Goal: Task Accomplishment & Management: Manage account settings

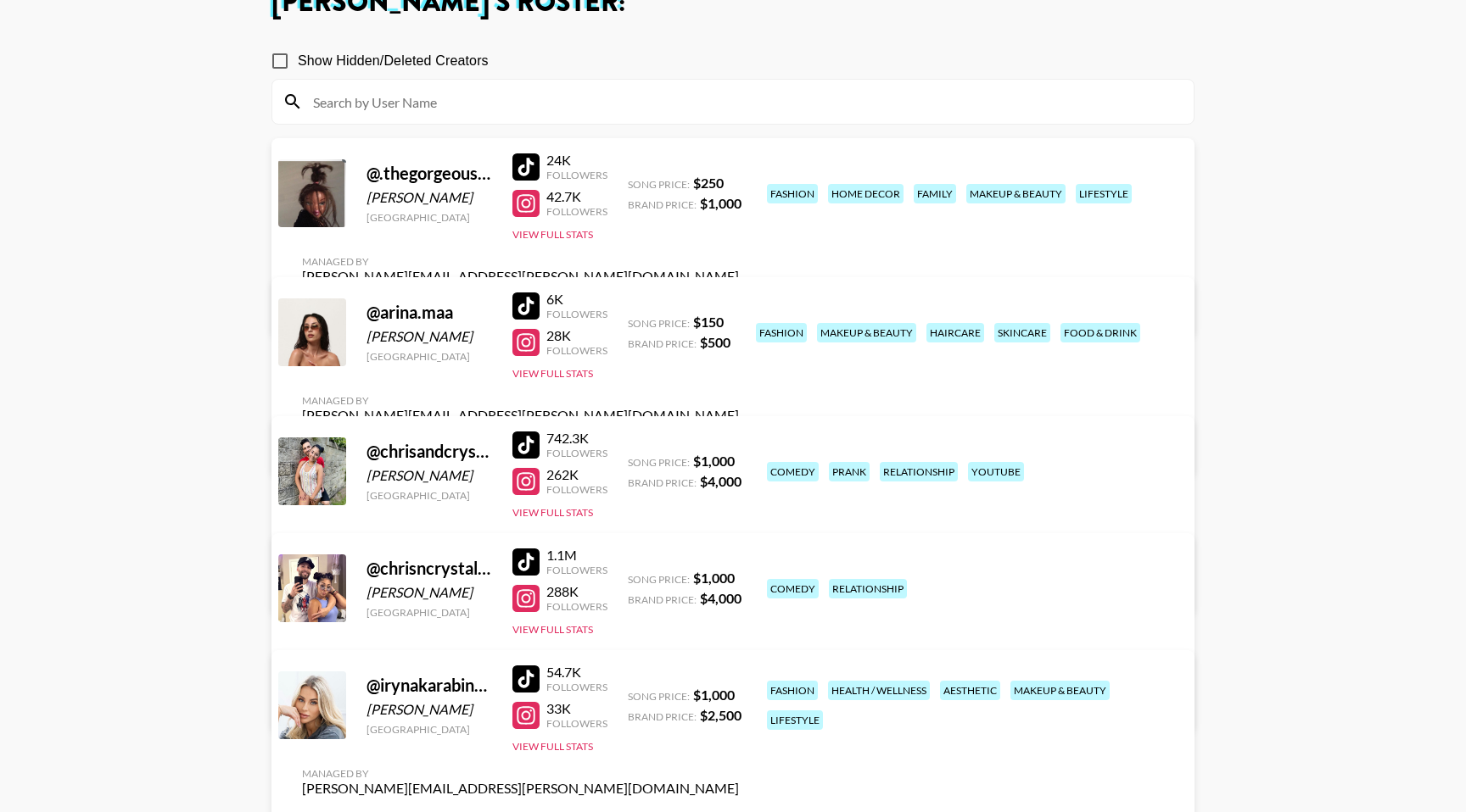
scroll to position [118, 0]
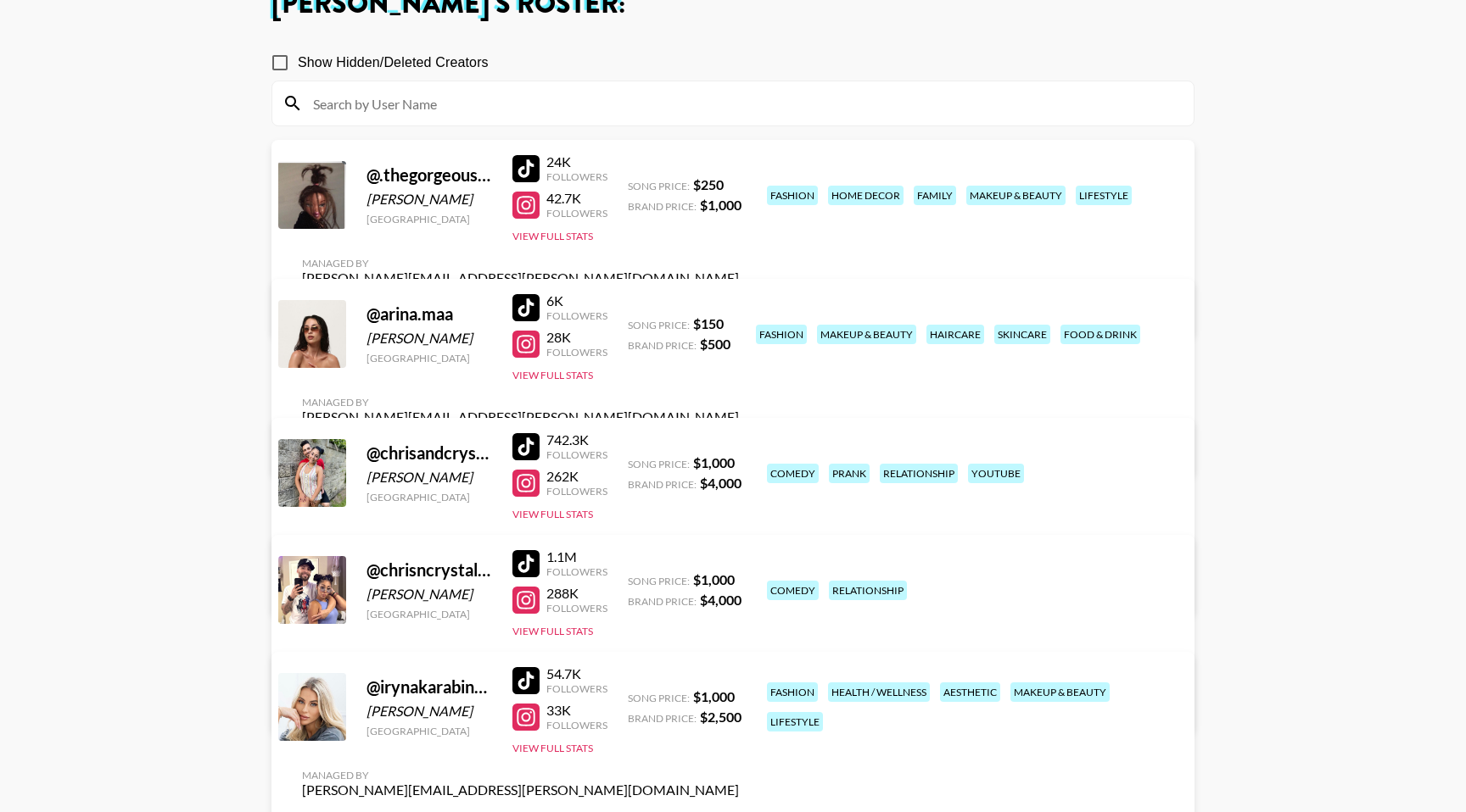
click at [739, 300] on link "View/Edit Details" at bounding box center [520, 308] width 437 height 17
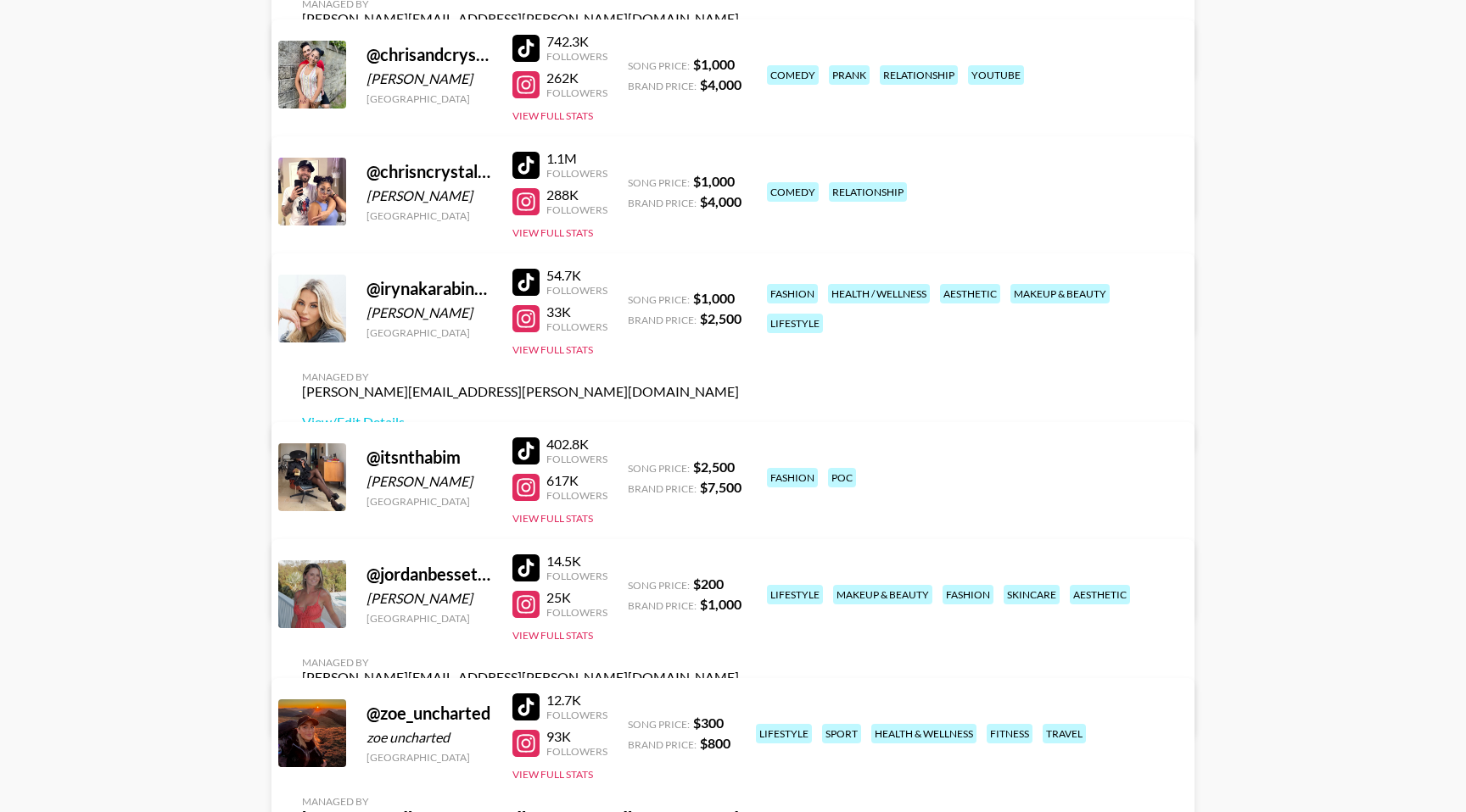
scroll to position [608, 0]
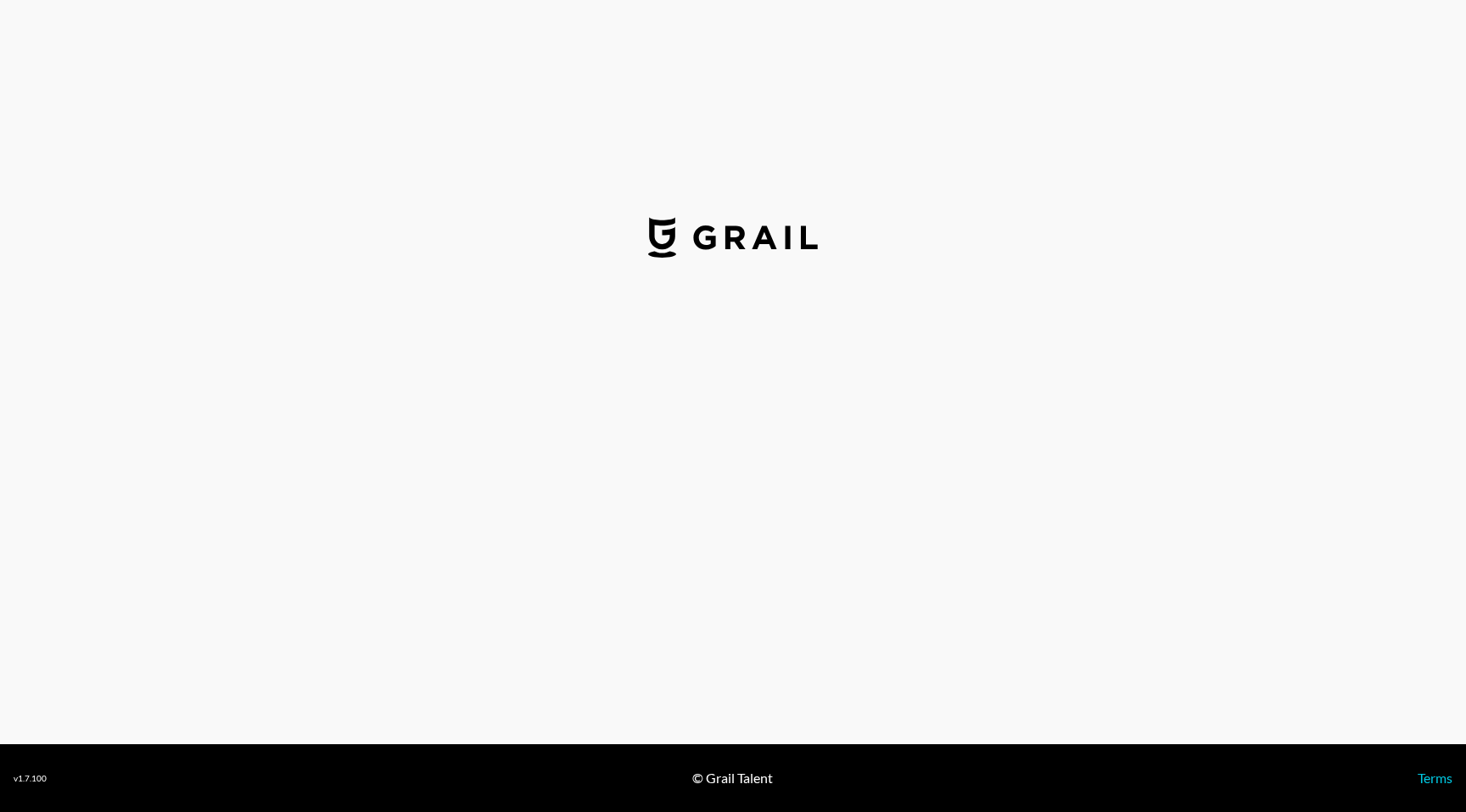
select select "USD"
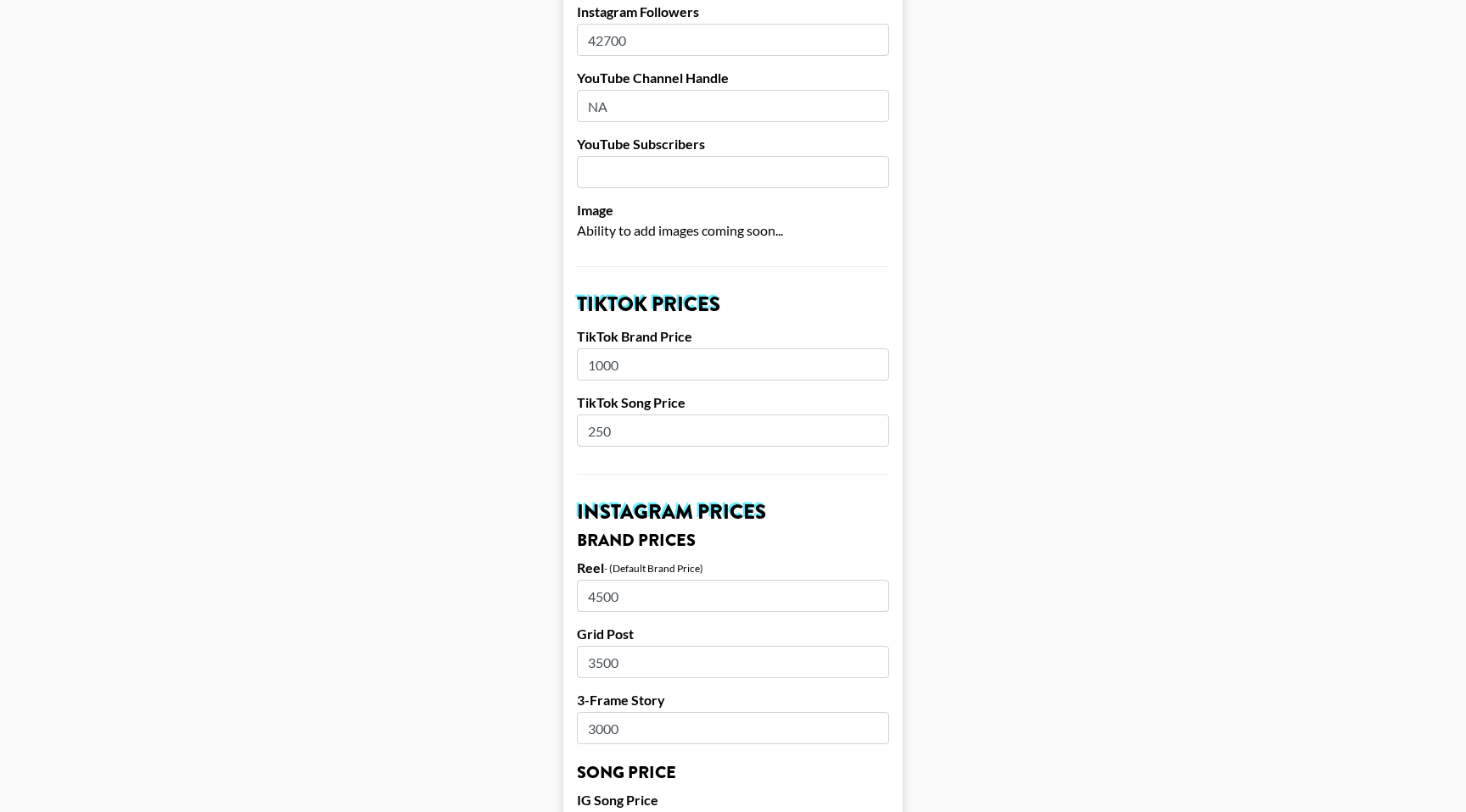
scroll to position [356, 0]
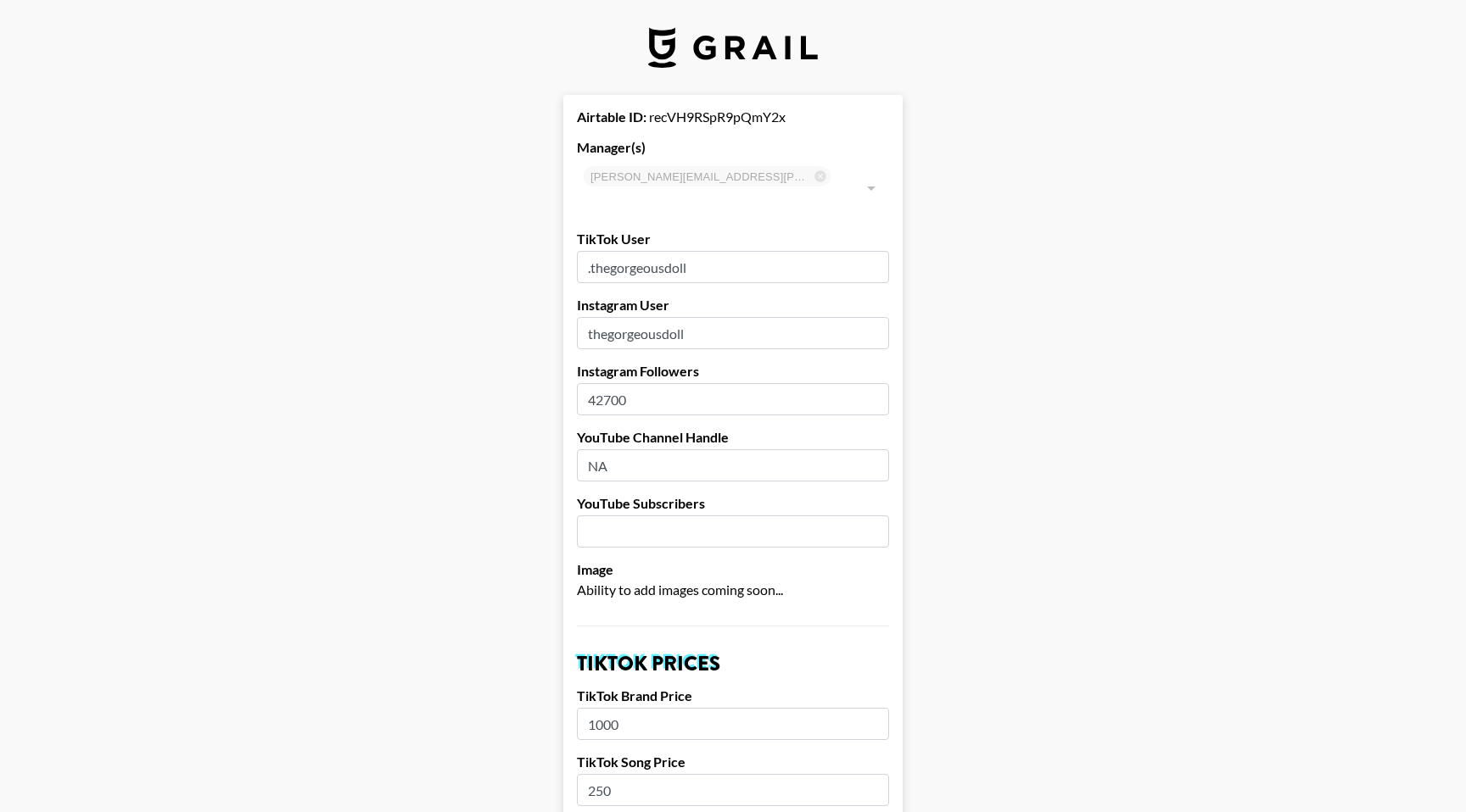
select select "USD"
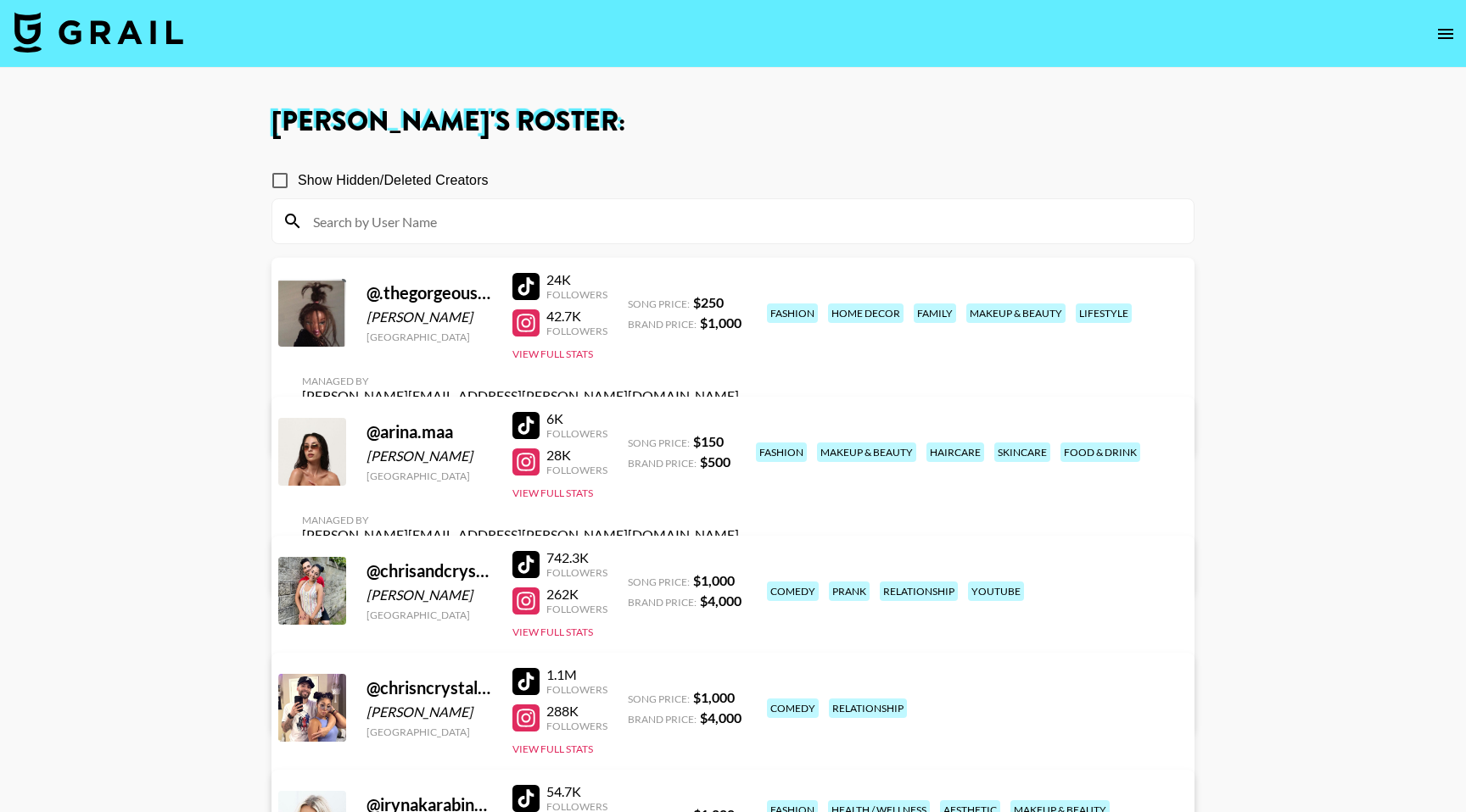
scroll to position [232, 0]
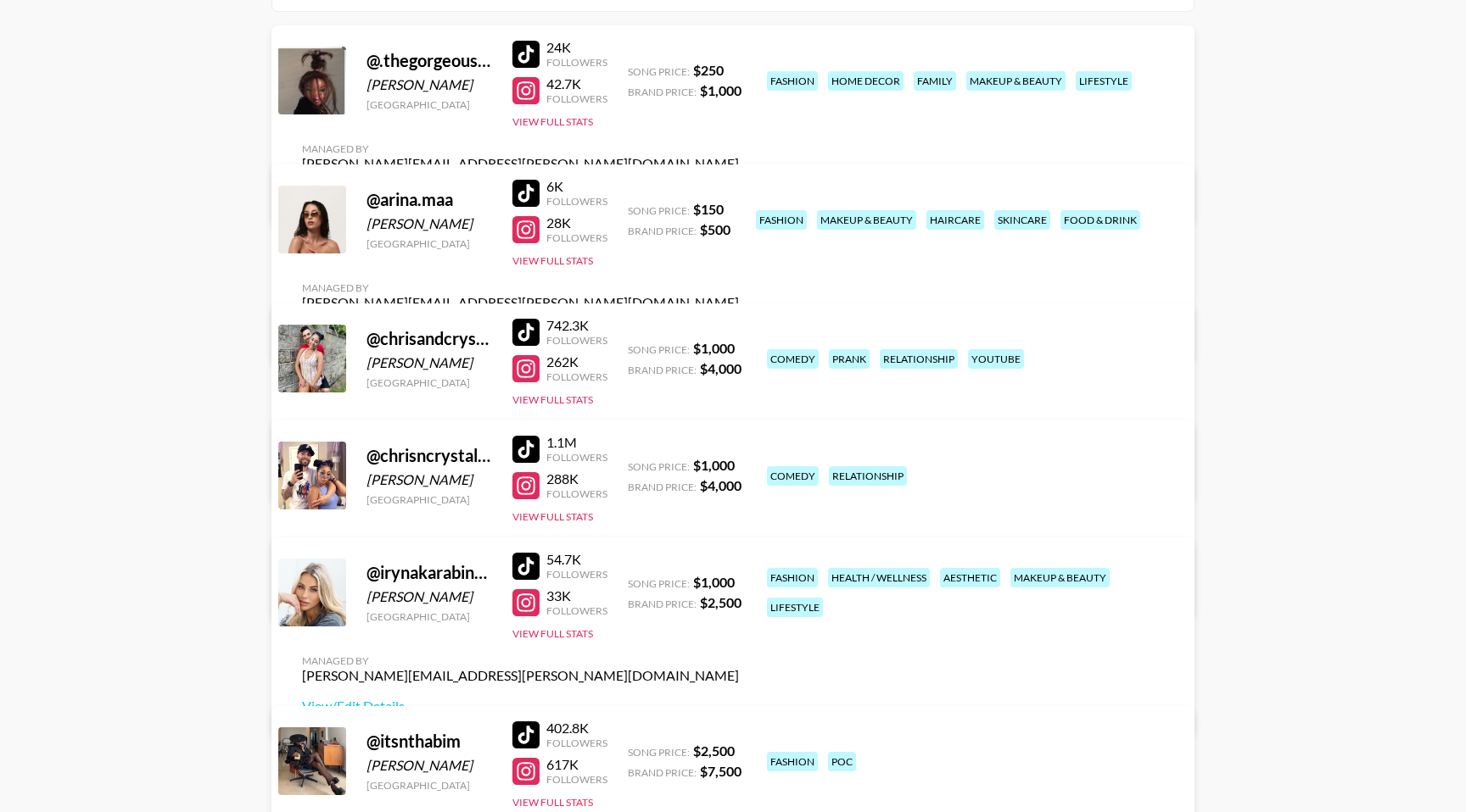
click at [739, 324] on link "View/Edit Details" at bounding box center [520, 332] width 437 height 17
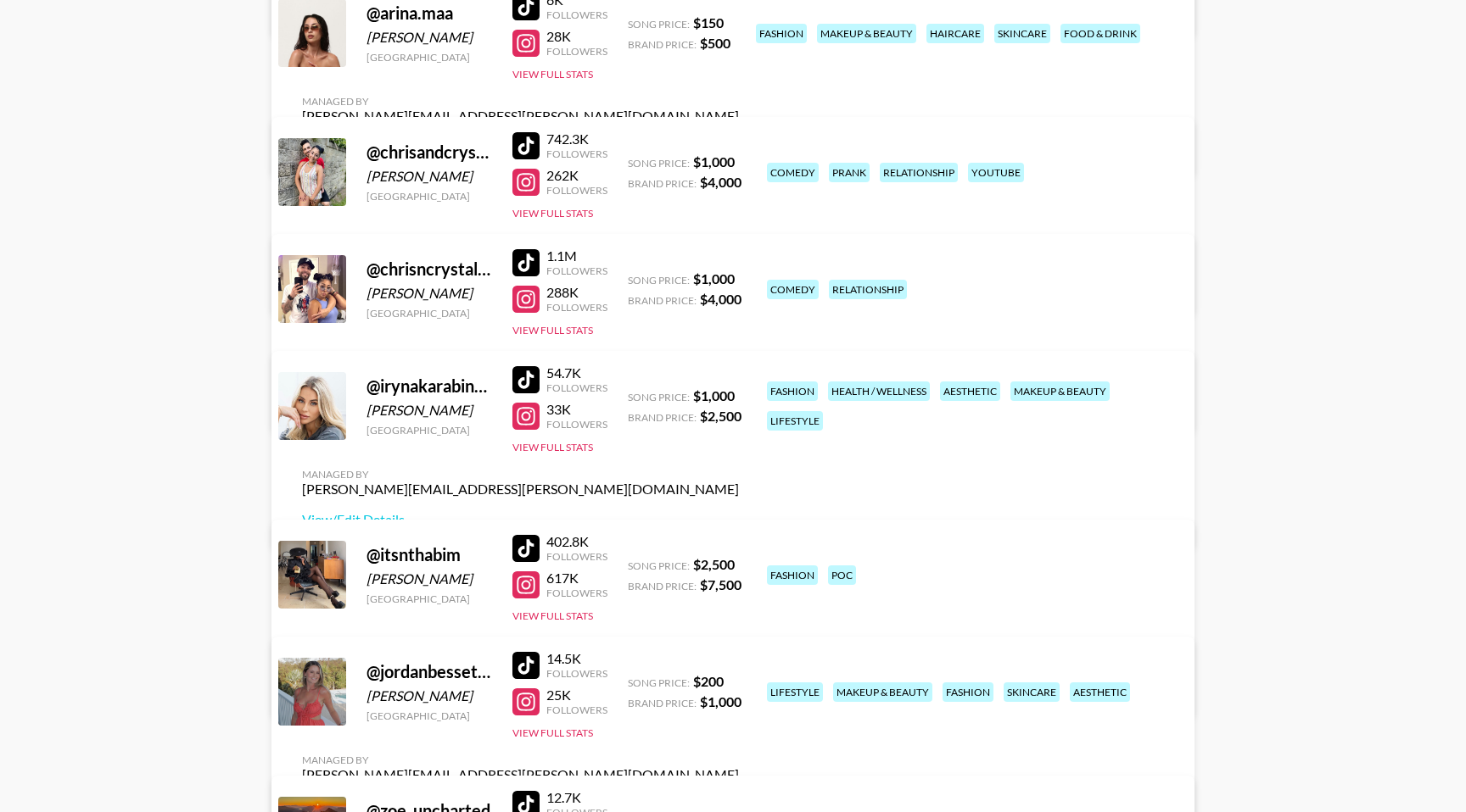
scroll to position [422, 0]
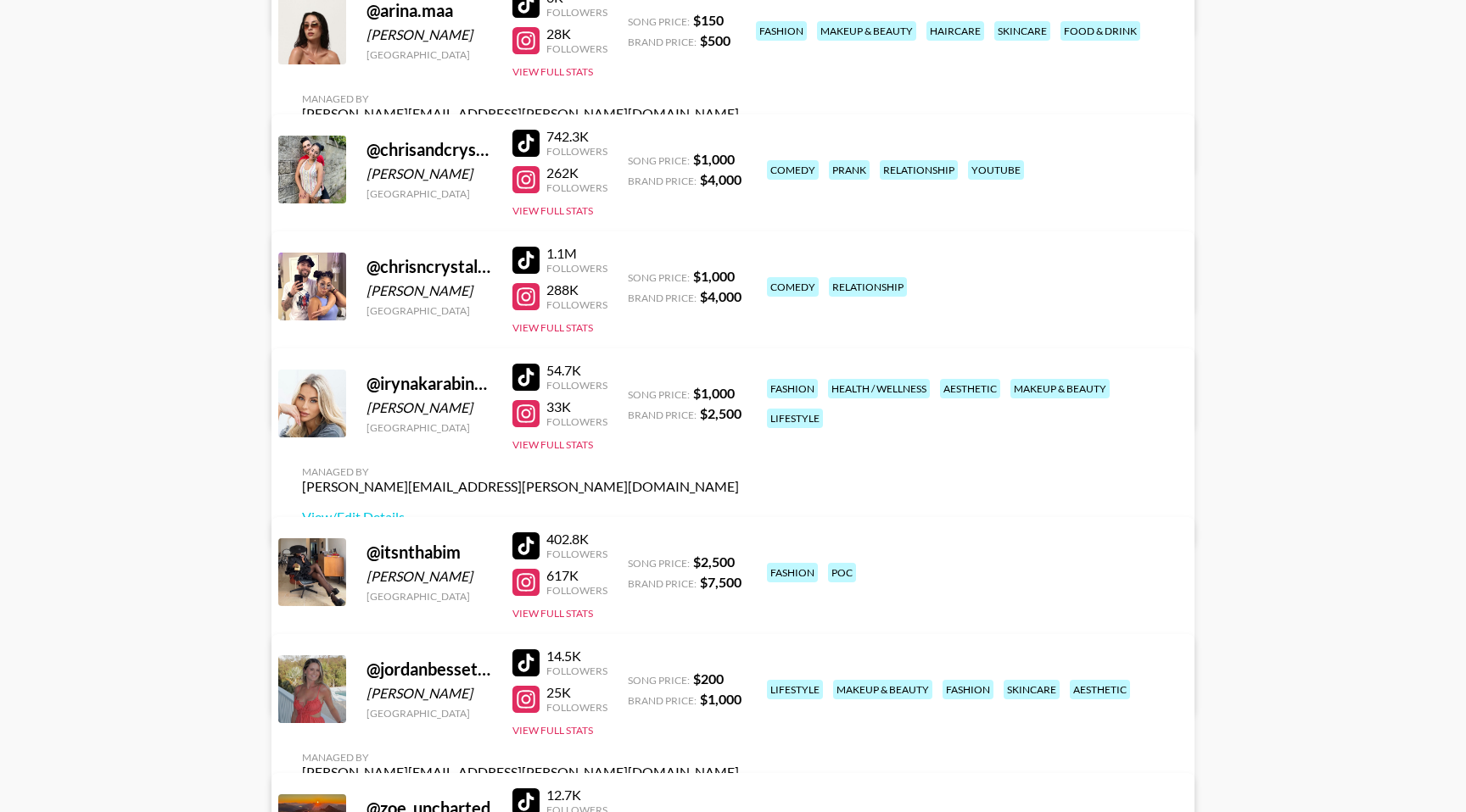
click at [534, 391] on div at bounding box center [526, 377] width 27 height 27
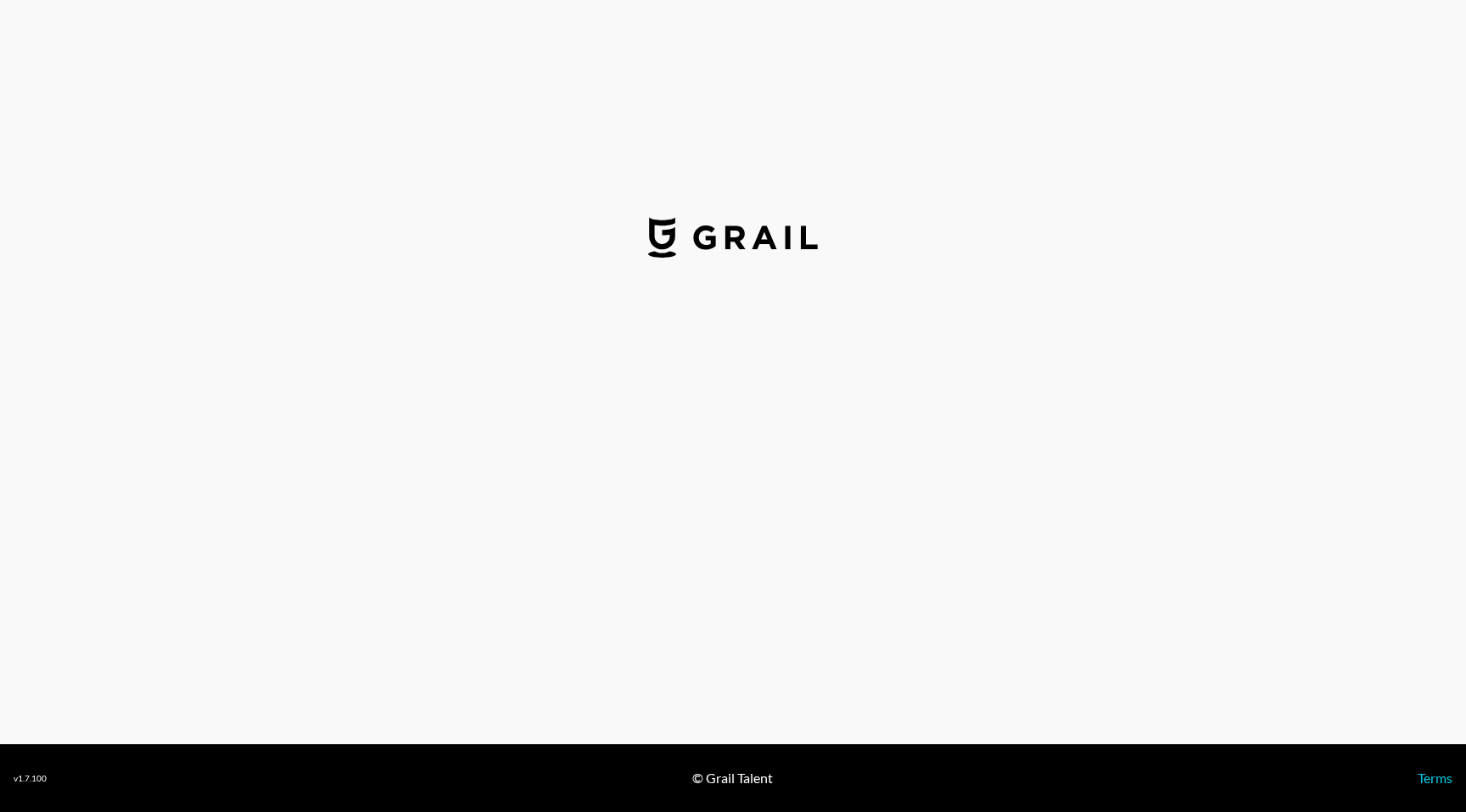
select select "USD"
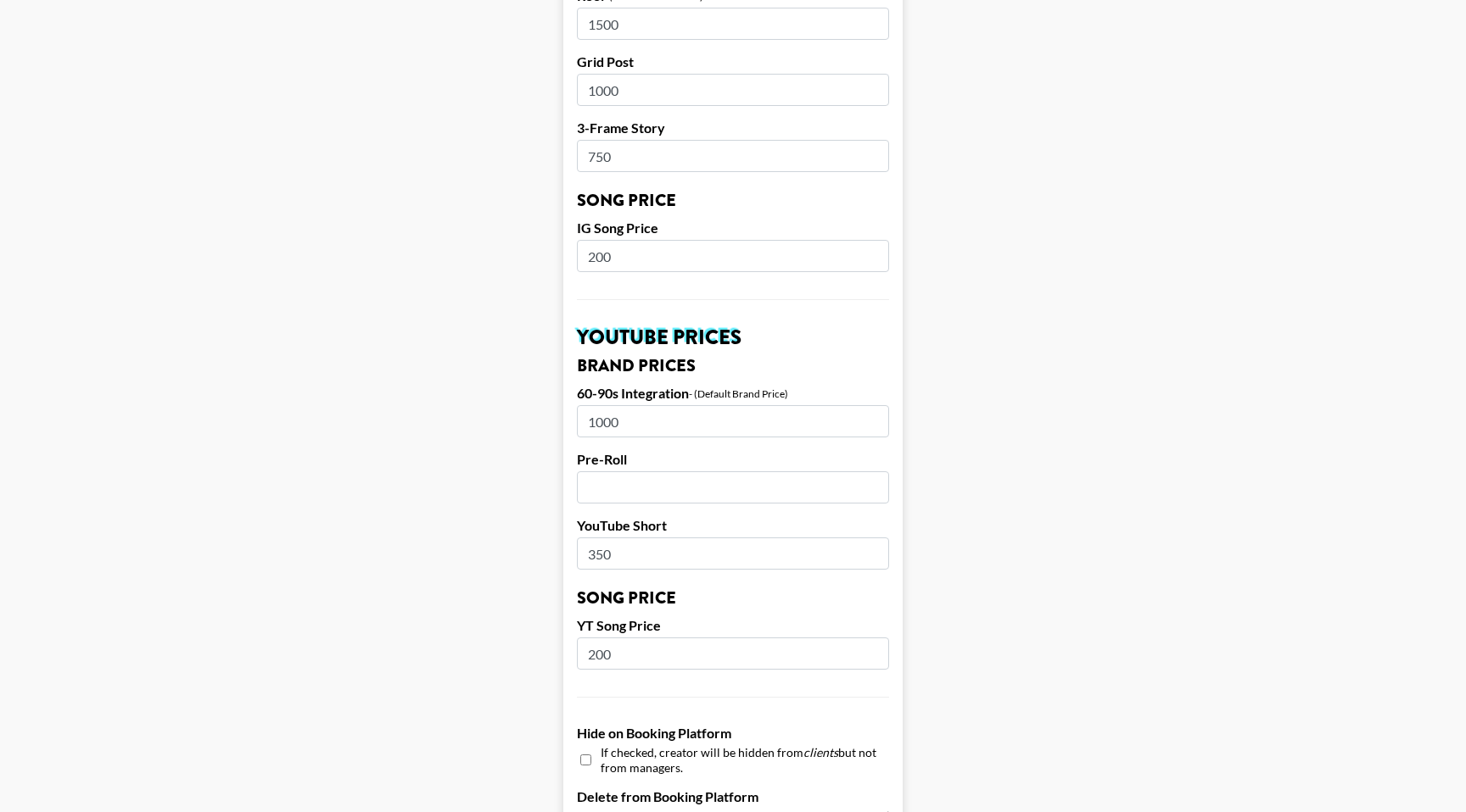
scroll to position [933, 0]
drag, startPoint x: 661, startPoint y: 396, endPoint x: 584, endPoint y: 404, distance: 77.4
click at [584, 404] on input "1000" at bounding box center [733, 420] width 312 height 32
type input "1500"
click at [626, 537] on input "350" at bounding box center [733, 552] width 312 height 32
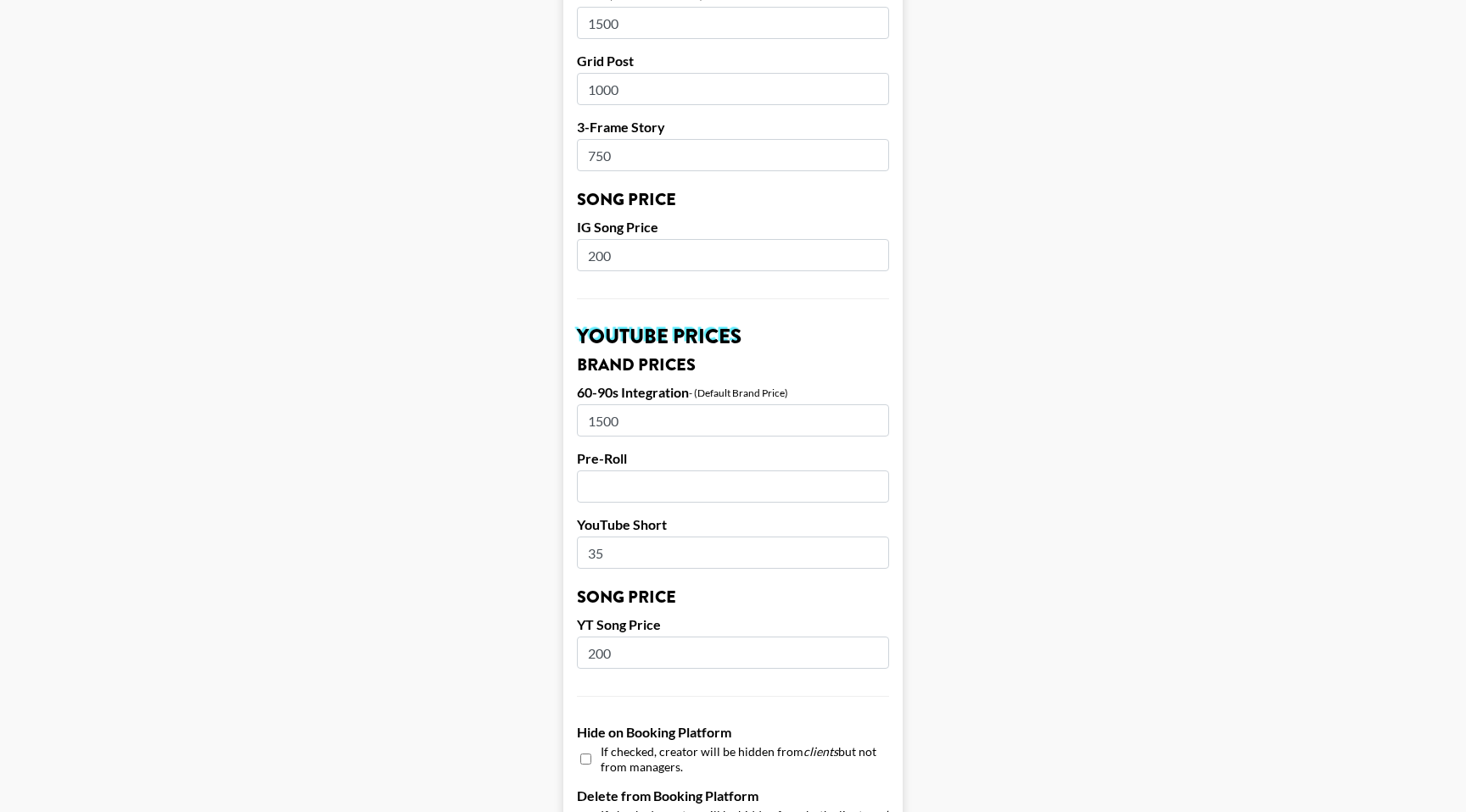
type input "3"
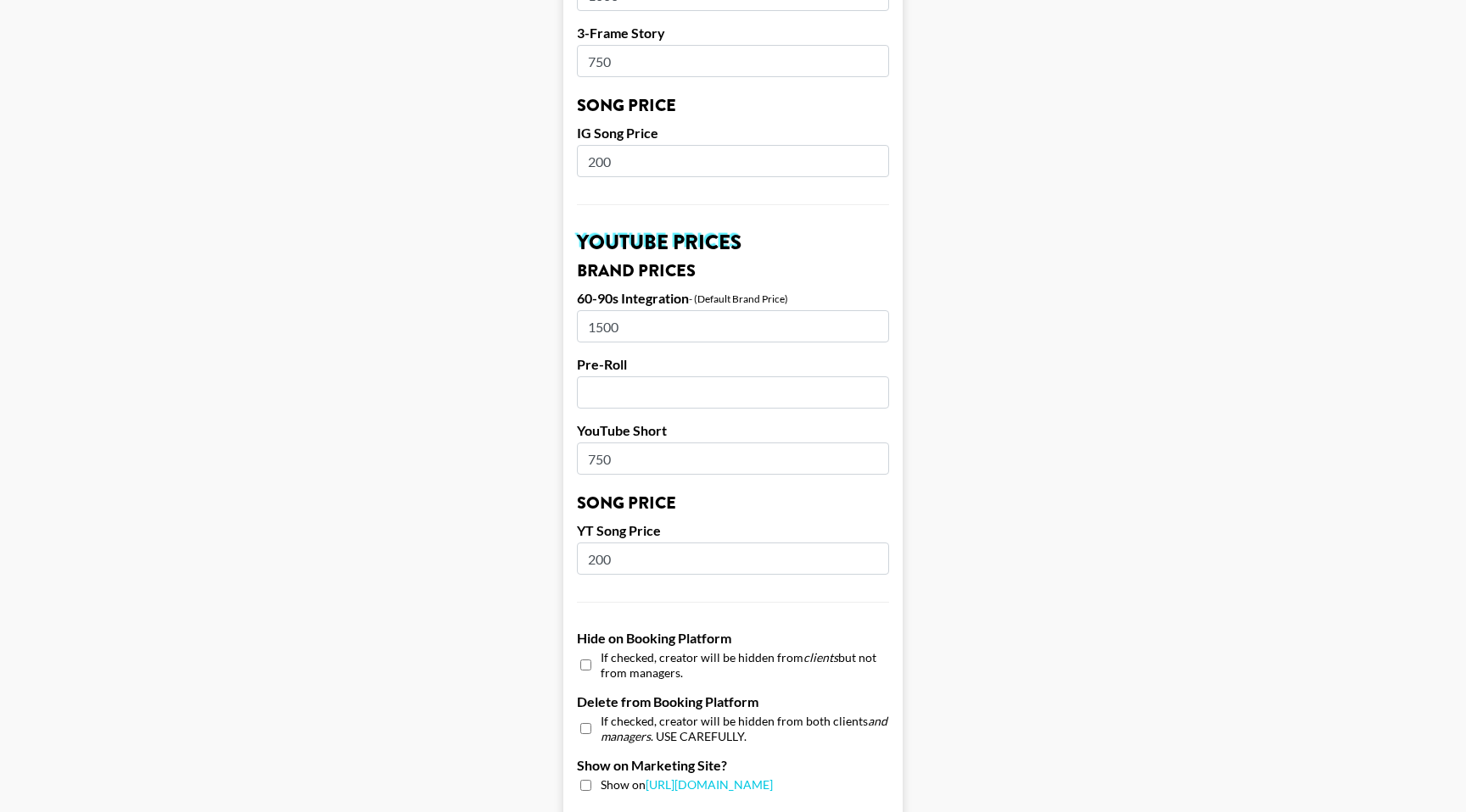
scroll to position [1028, 0]
type input "750"
click at [649, 542] on input "200" at bounding box center [733, 558] width 312 height 32
type input "200"
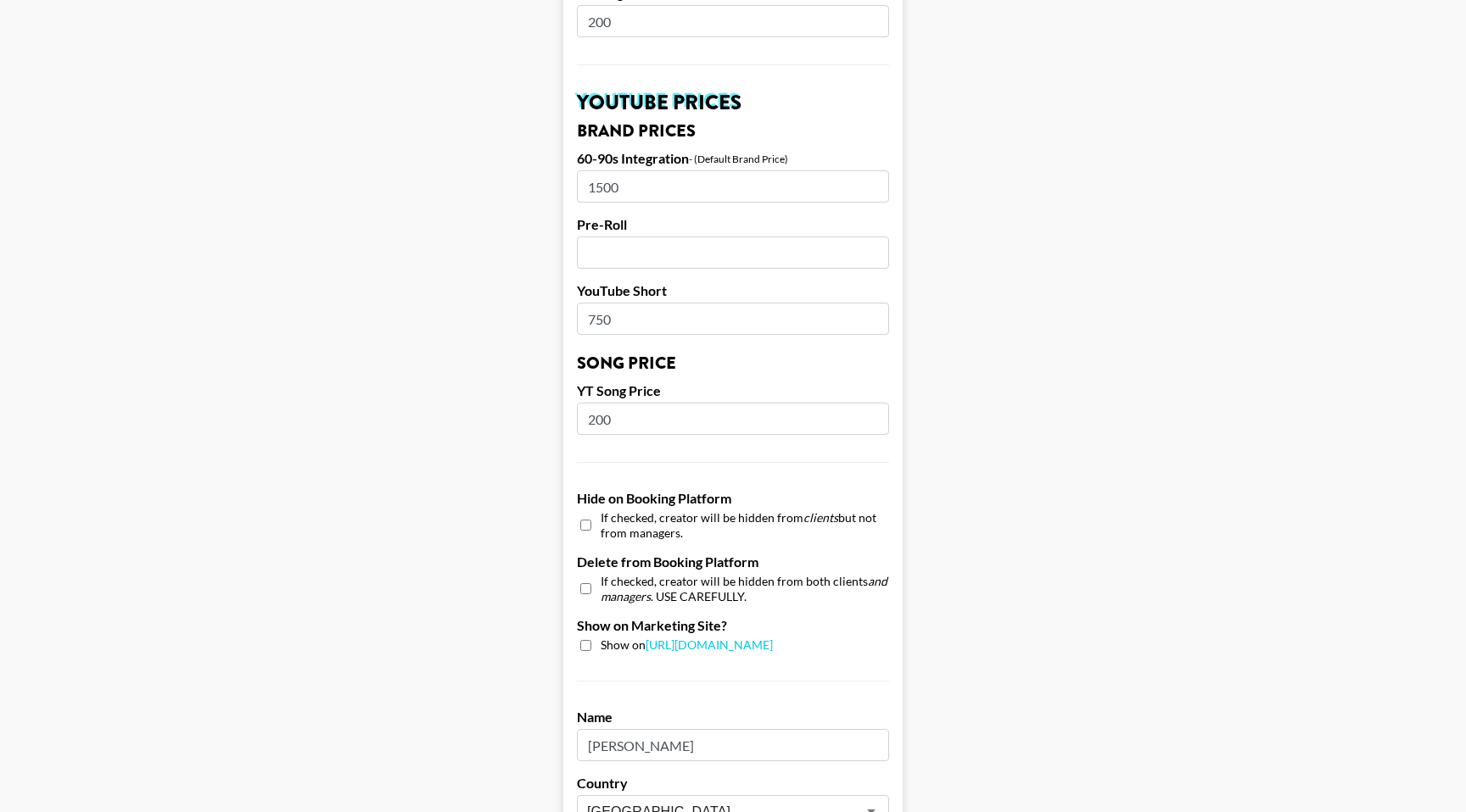
click at [643, 553] on label "Delete from Booking Platform" at bounding box center [733, 561] width 312 height 17
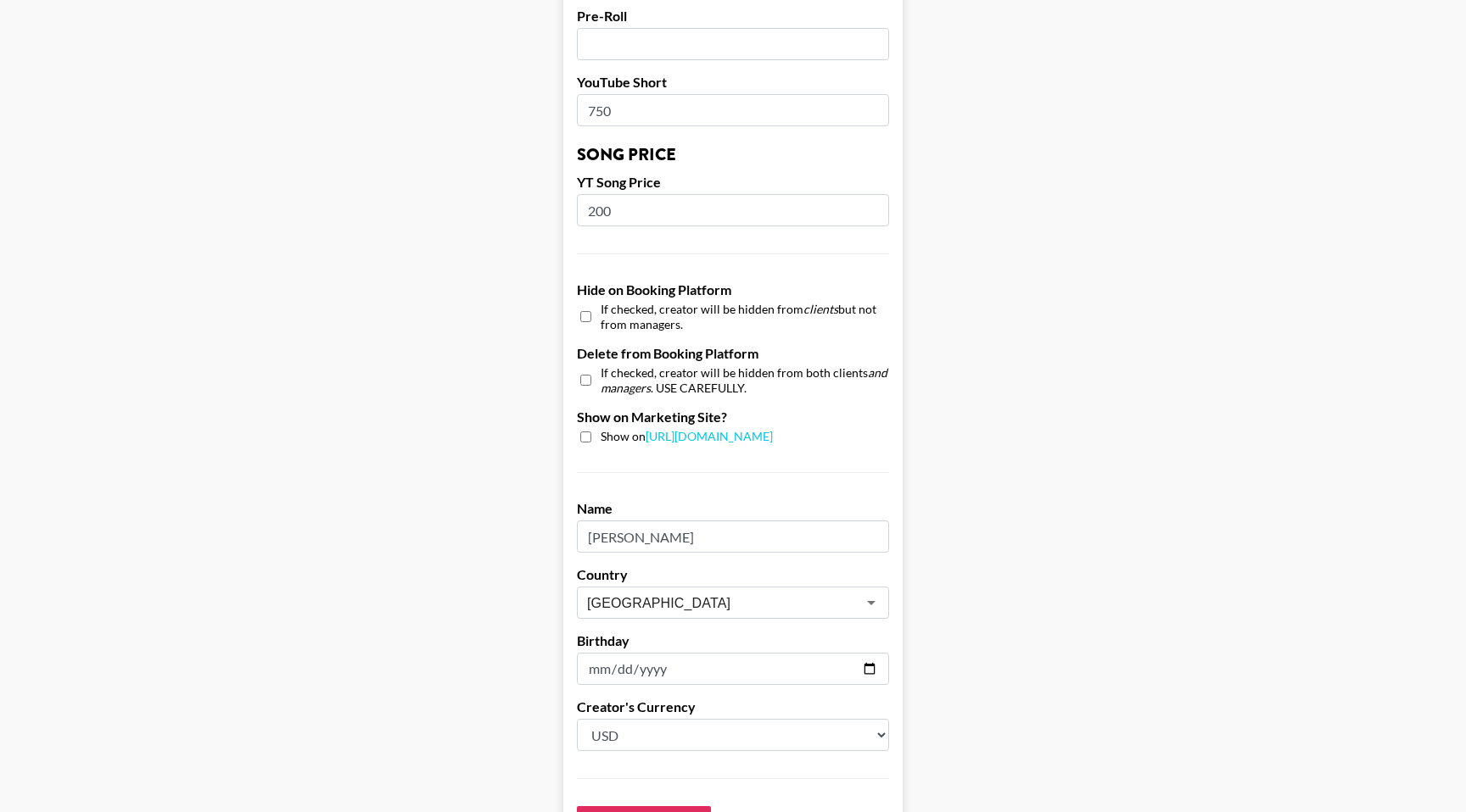
scroll to position [1488, 0]
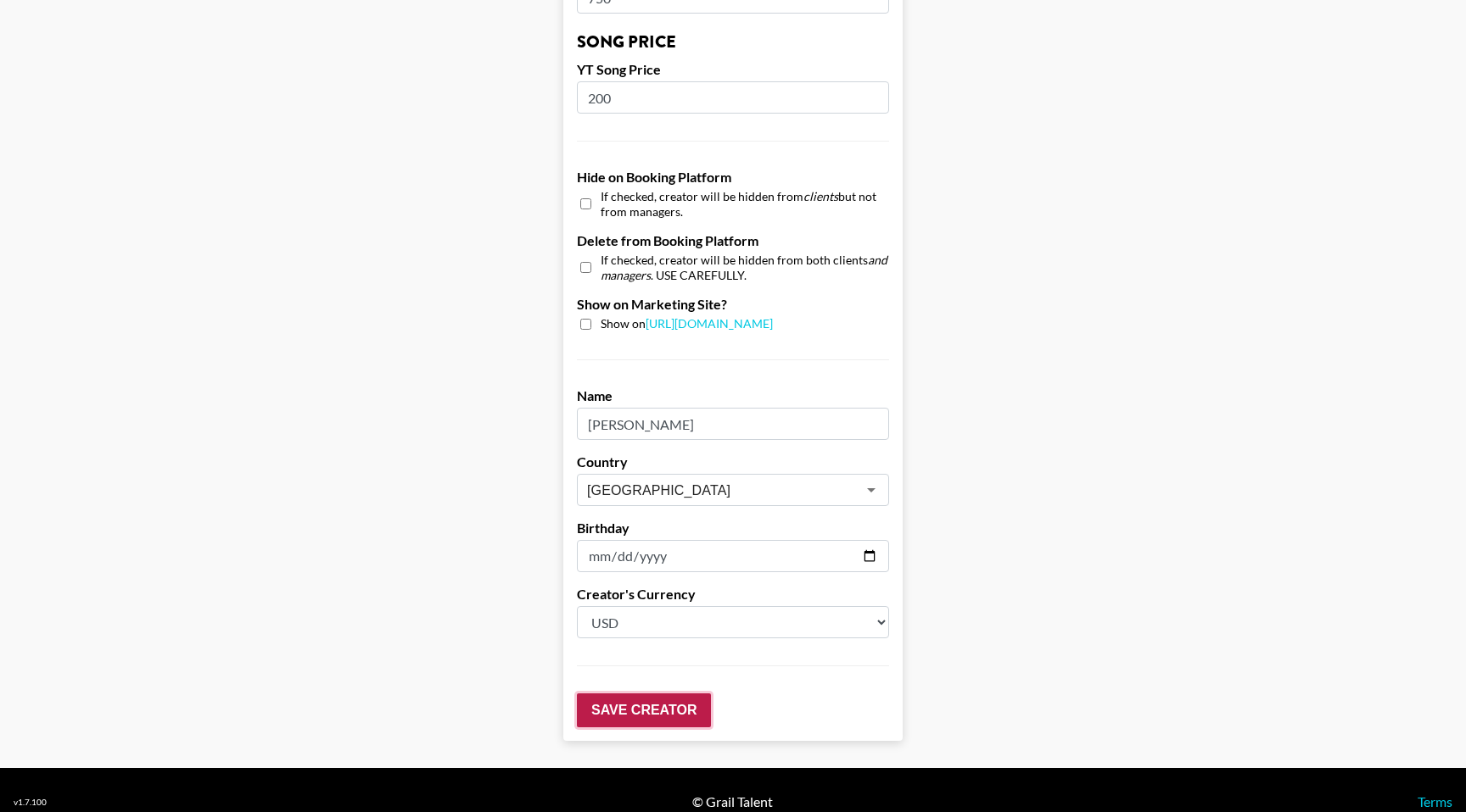
click at [622, 694] on input "Save Creator" at bounding box center [644, 710] width 134 height 34
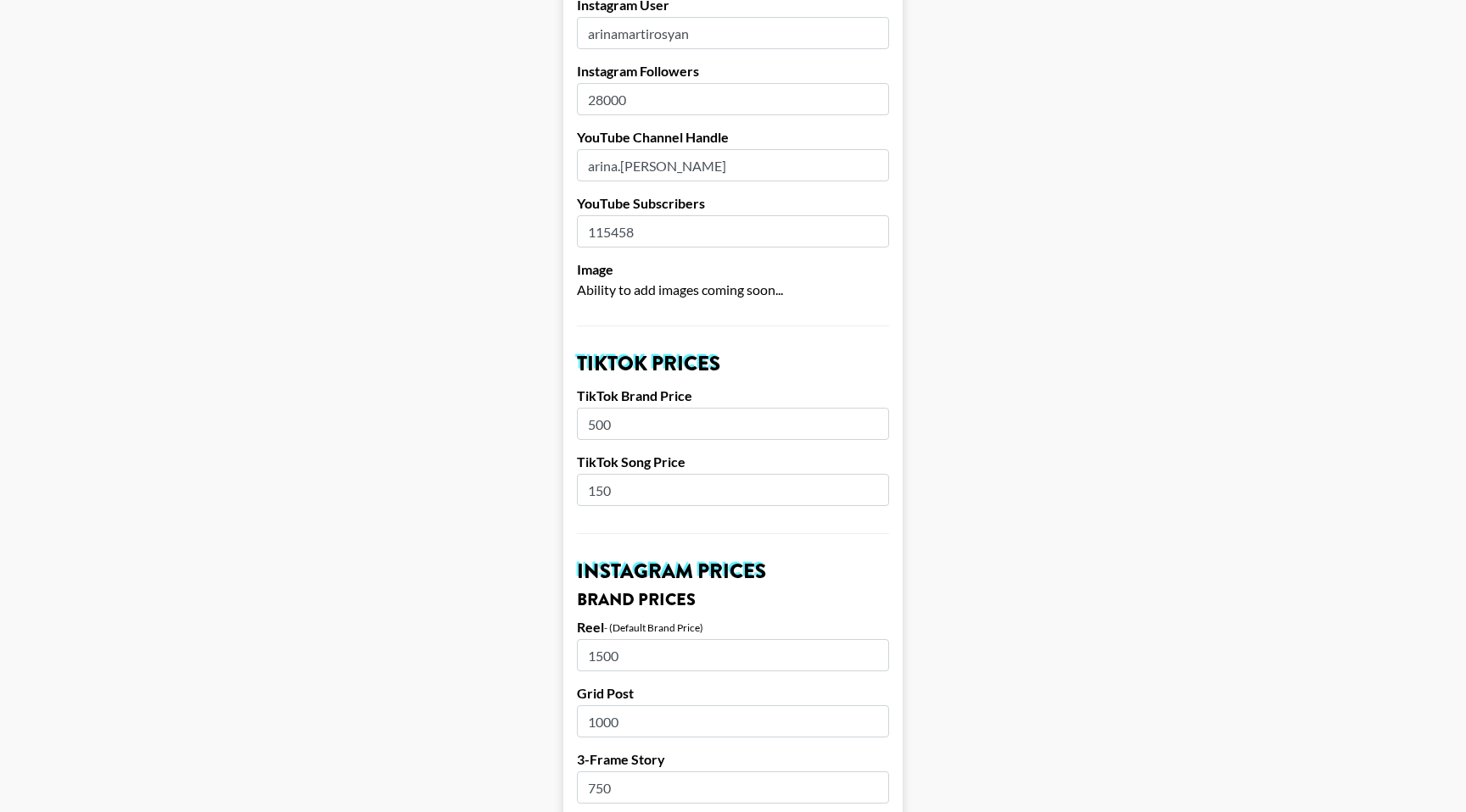
scroll to position [0, 0]
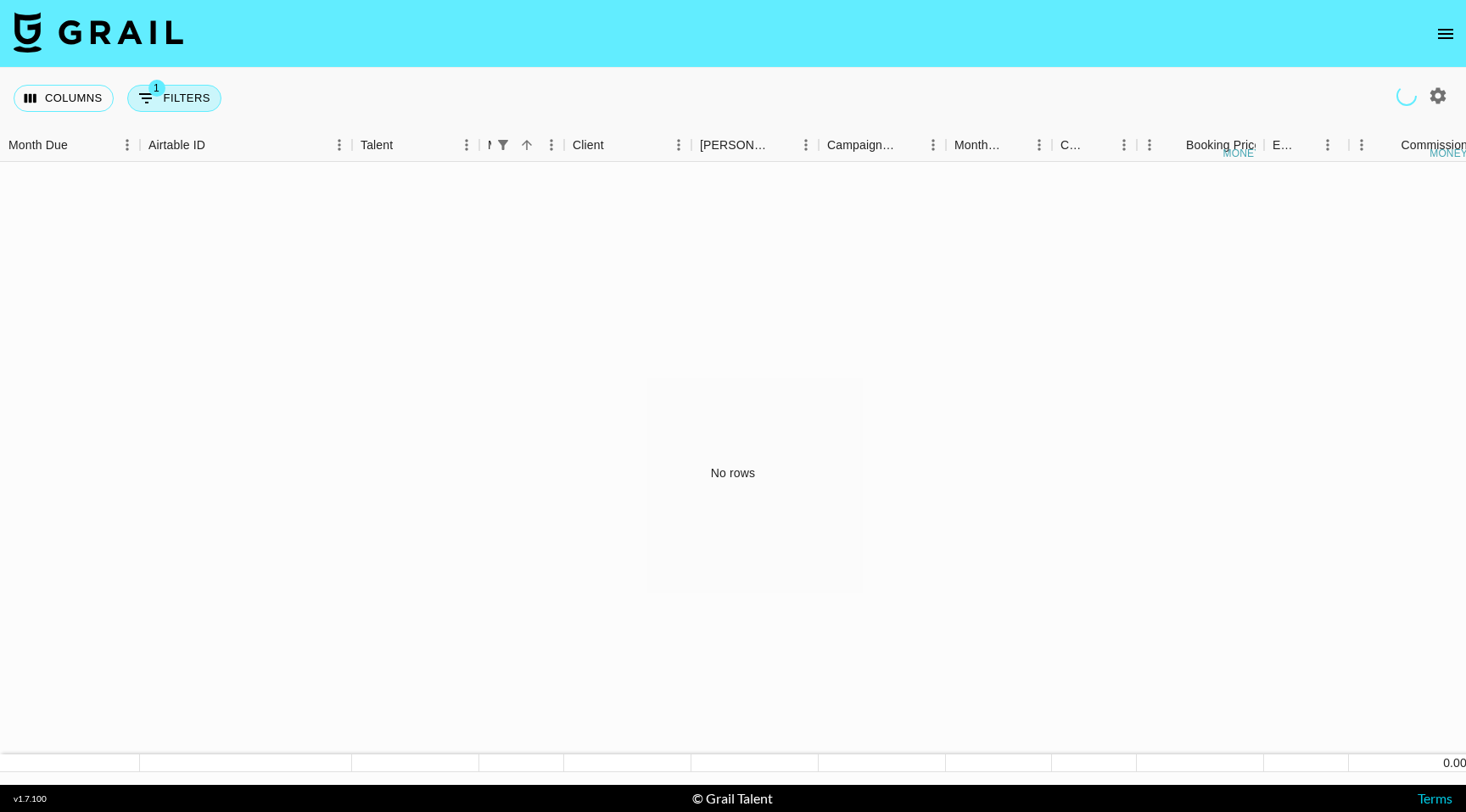
click at [159, 95] on span "1" at bounding box center [156, 88] width 17 height 17
select select "managerIds"
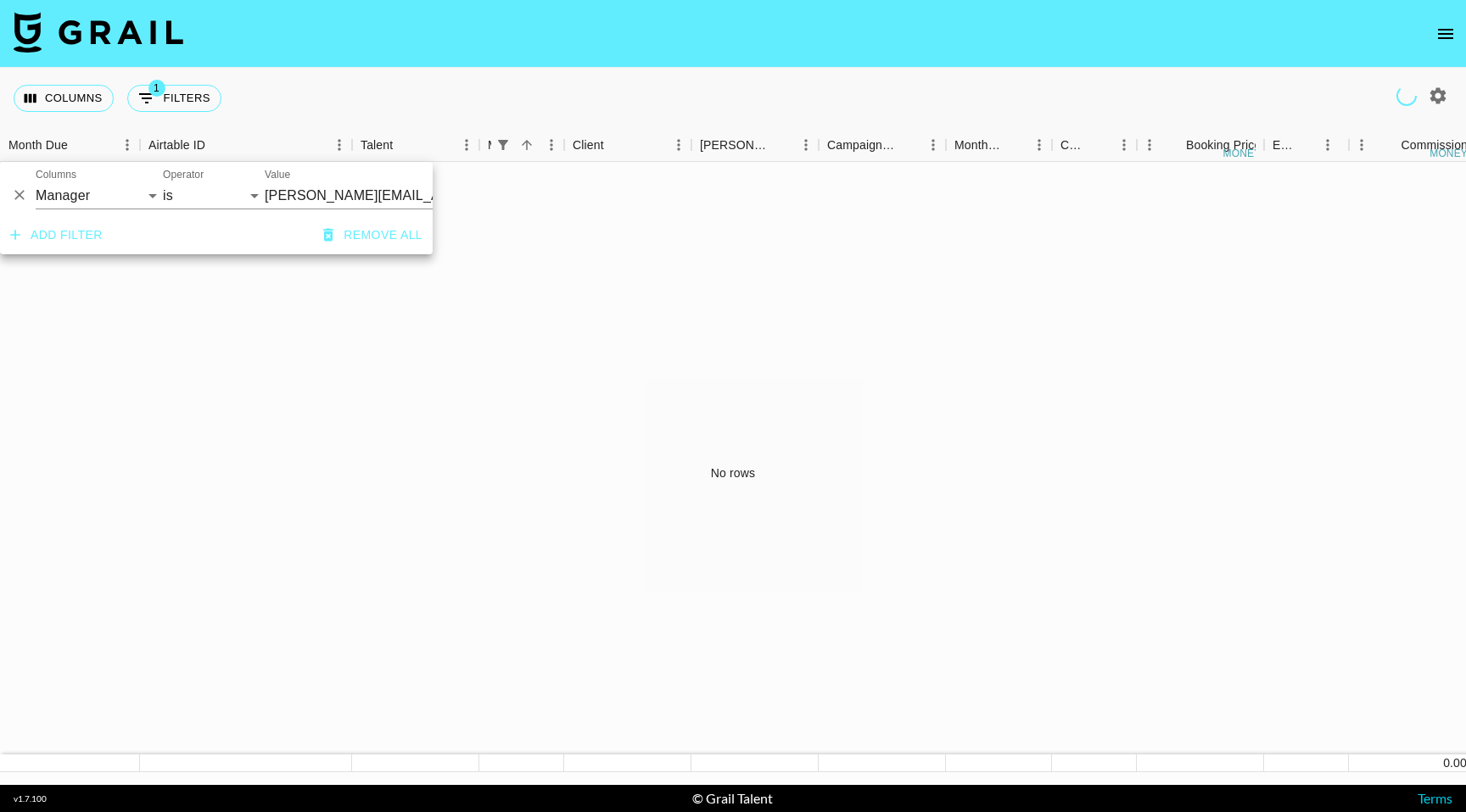
click at [274, 200] on input "[PERSON_NAME][EMAIL_ADDRESS][DOMAIN_NAME]" at bounding box center [368, 196] width 207 height 26
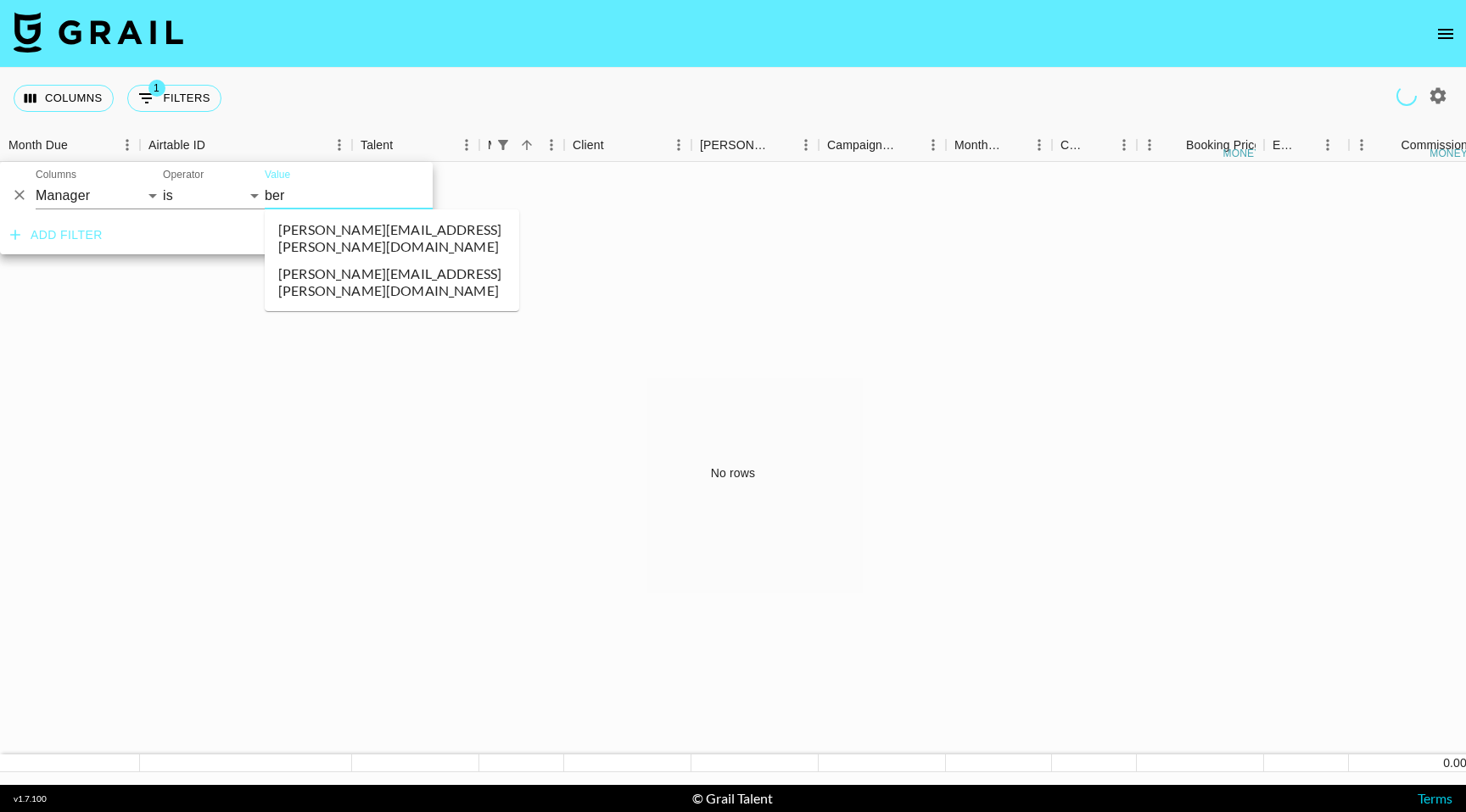
type input "bern"
click at [287, 228] on li "[PERSON_NAME][EMAIL_ADDRESS][PERSON_NAME][DOMAIN_NAME]" at bounding box center [392, 239] width 254 height 44
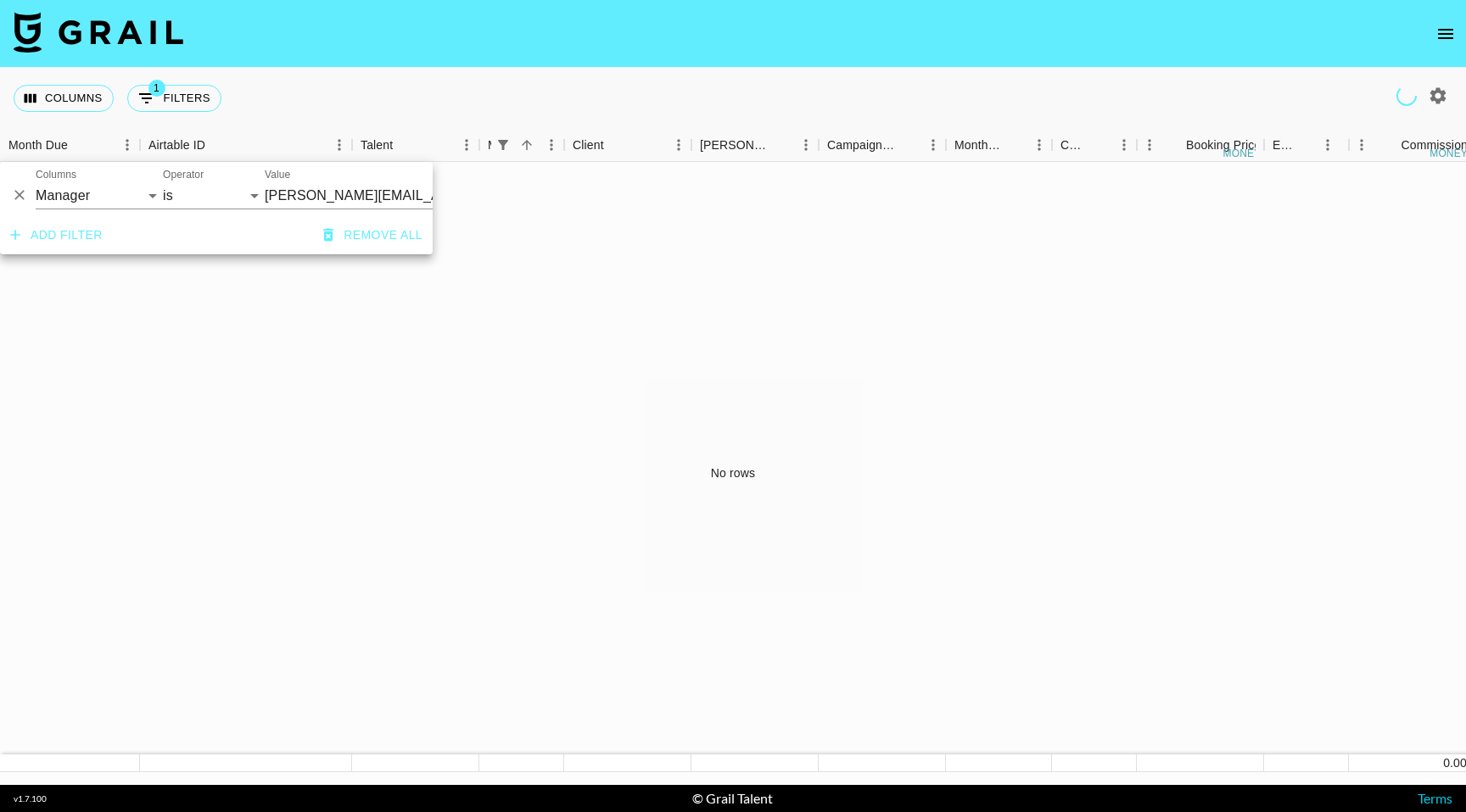
click at [284, 100] on div "Columns 1 Filters + Booking" at bounding box center [733, 98] width 1466 height 61
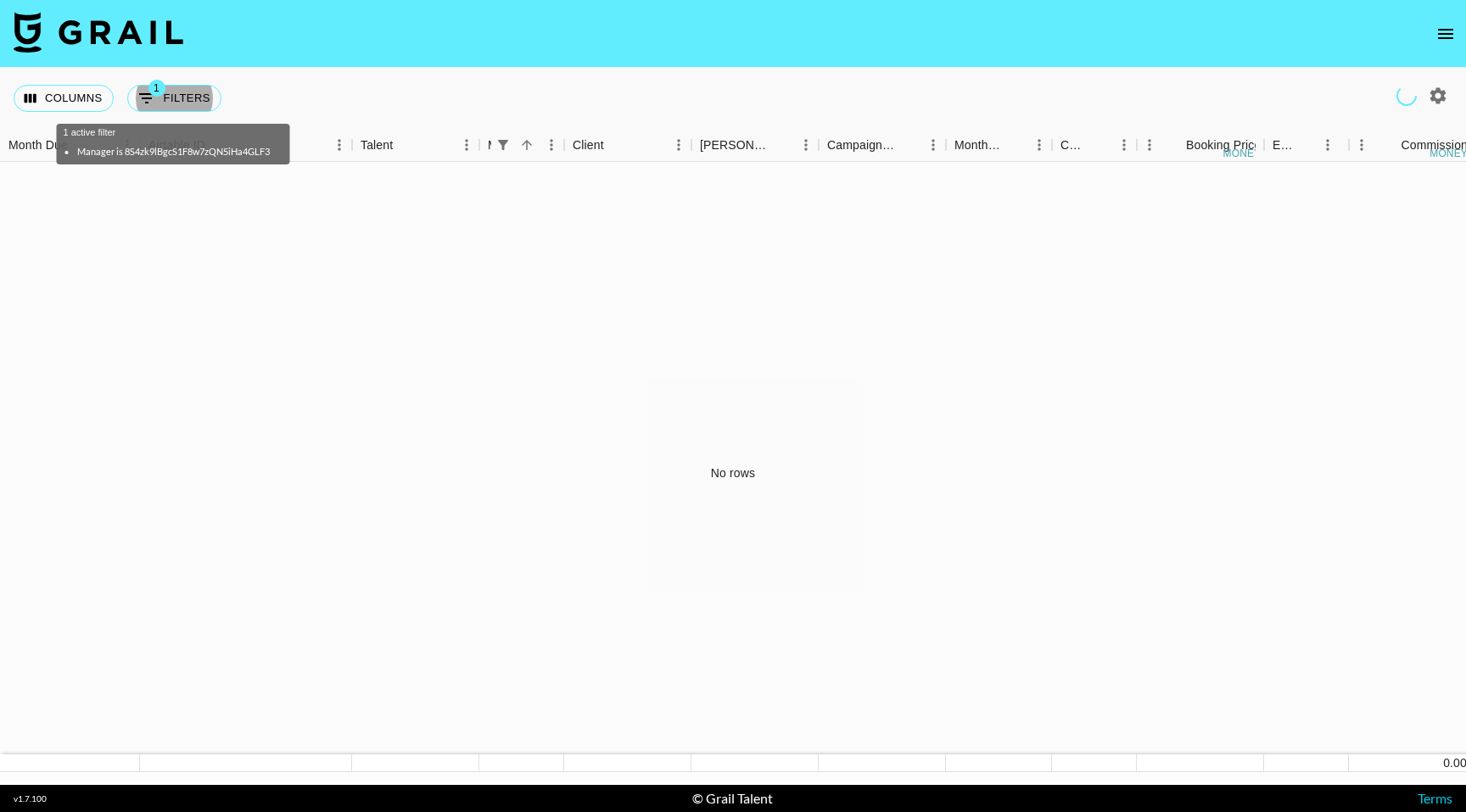
click at [1440, 99] on icon "button" at bounding box center [1438, 96] width 16 height 16
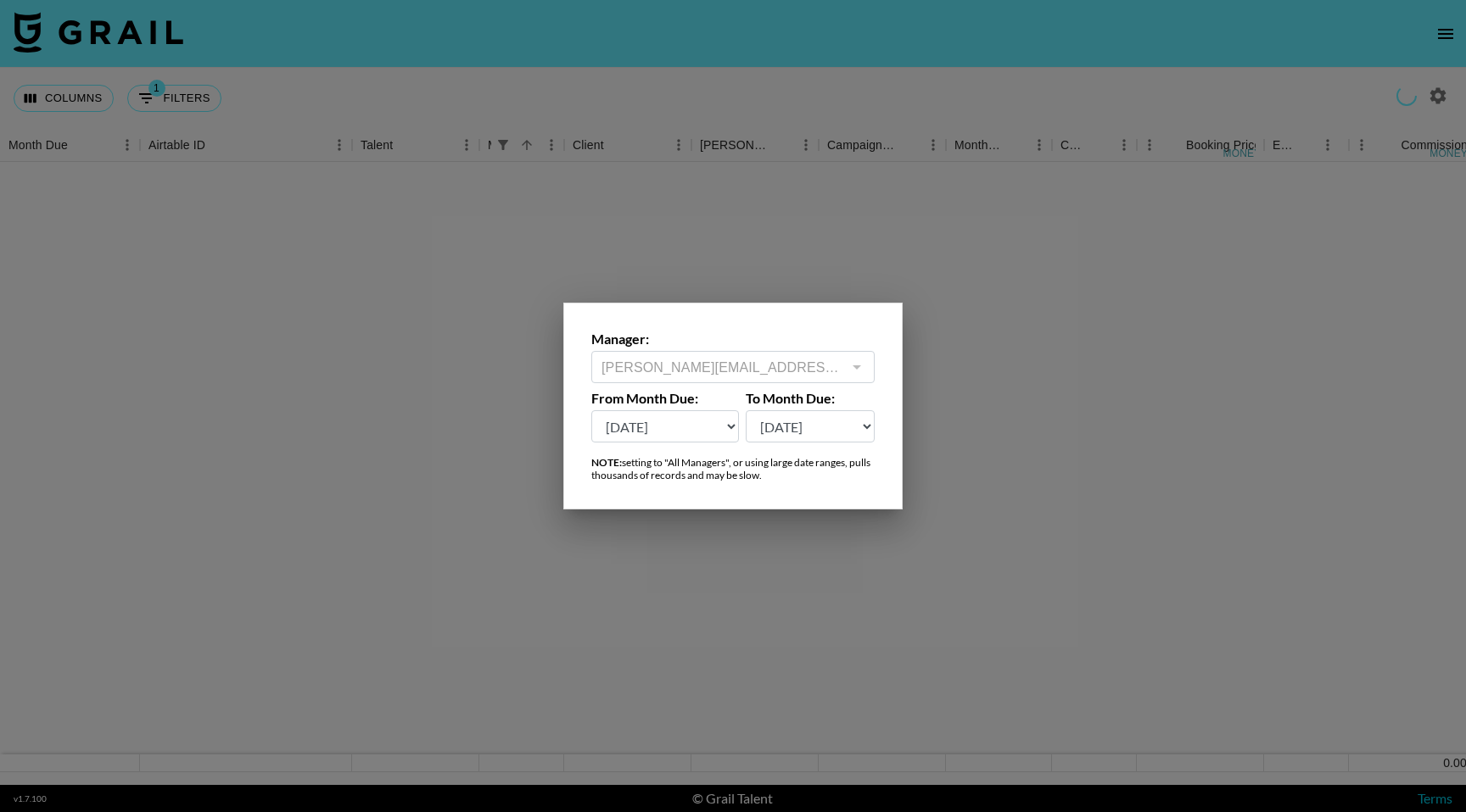
click at [726, 429] on select "[DATE] Aug '[DATE] Jun '[DATE] Apr '[DATE] Feb '[DATE] Dec '[DATE] Oct '[DATE] …" at bounding box center [665, 426] width 147 height 32
select select "[DATE]"
click at [591, 410] on select "[DATE] Aug '[DATE] Jun '[DATE] Apr '[DATE] Feb '[DATE] Dec '[DATE] Oct '[DATE] …" at bounding box center [665, 426] width 147 height 32
click at [1361, 94] on div at bounding box center [733, 406] width 1466 height 812
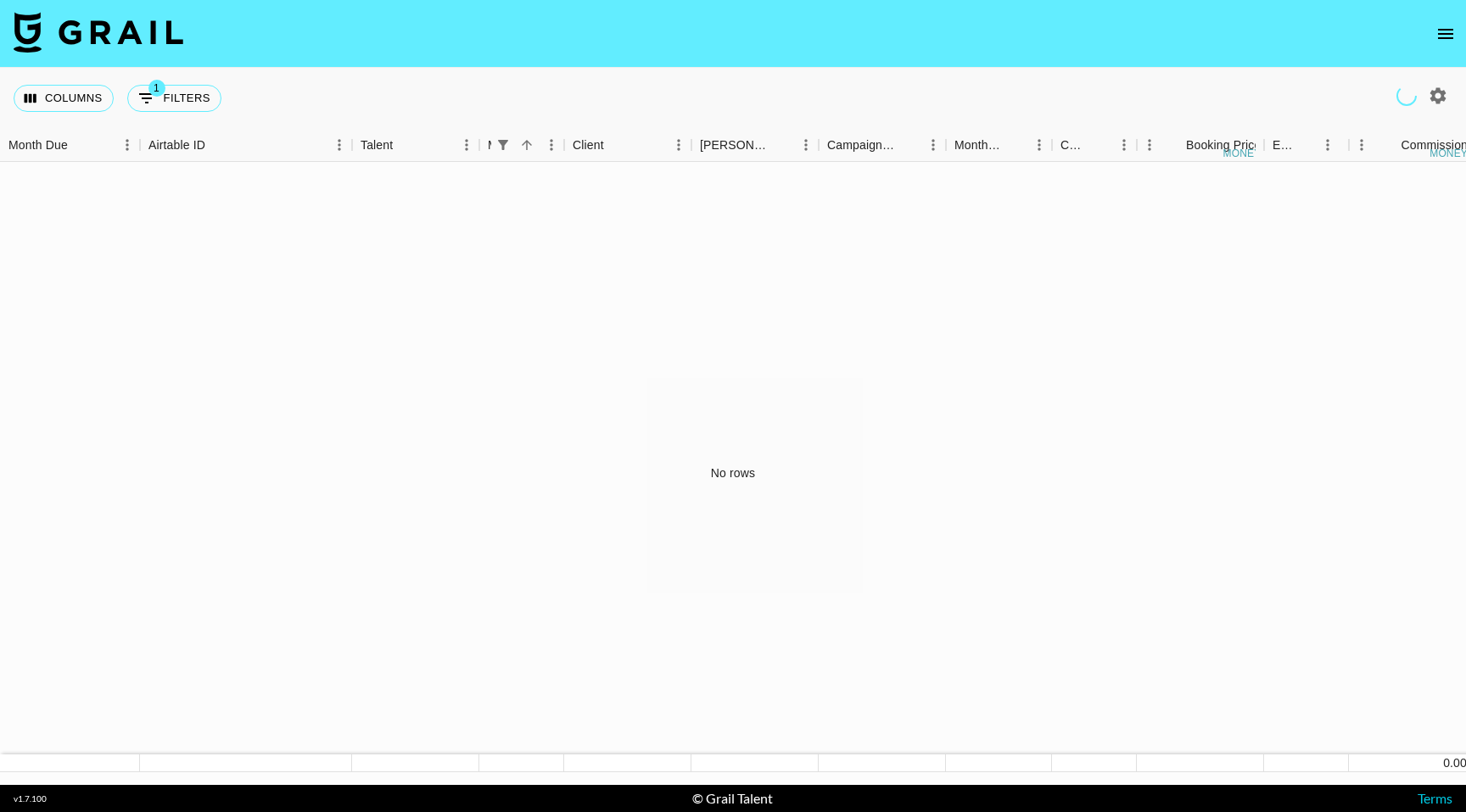
click at [1448, 32] on icon "open drawer" at bounding box center [1445, 34] width 15 height 11
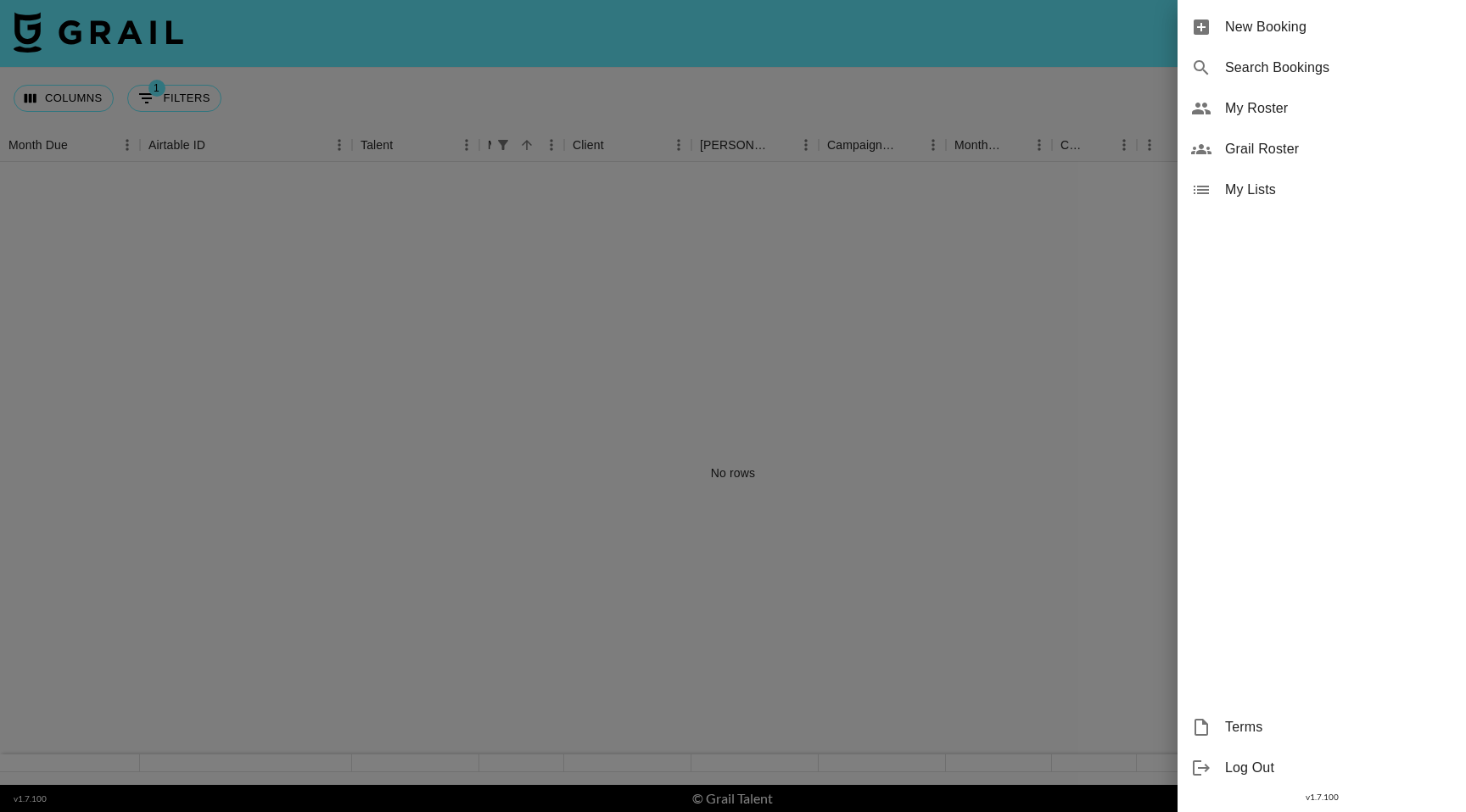
click at [1276, 149] on span "Grail Roster" at bounding box center [1338, 149] width 227 height 20
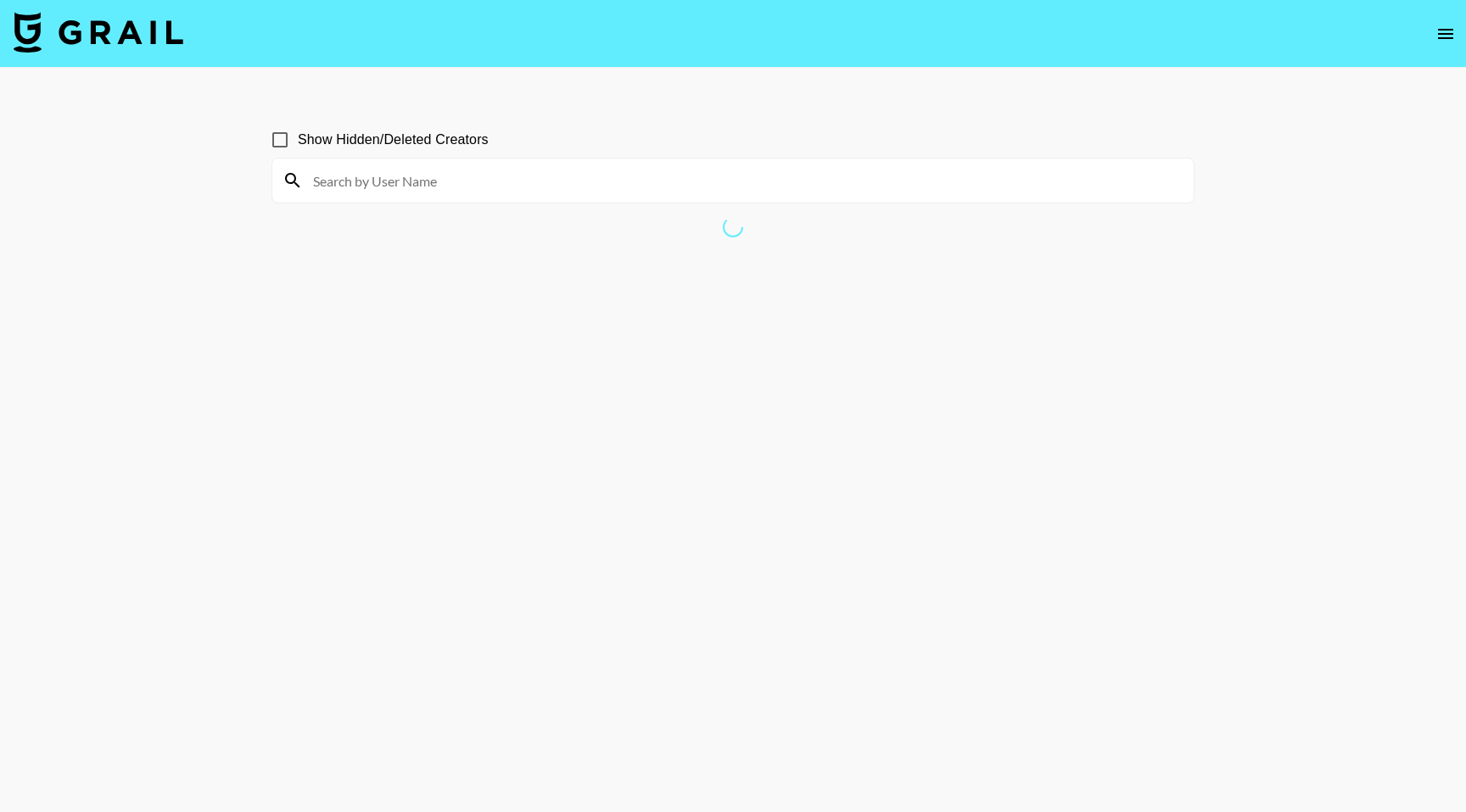
click at [1438, 28] on icon "open drawer" at bounding box center [1445, 33] width 20 height 20
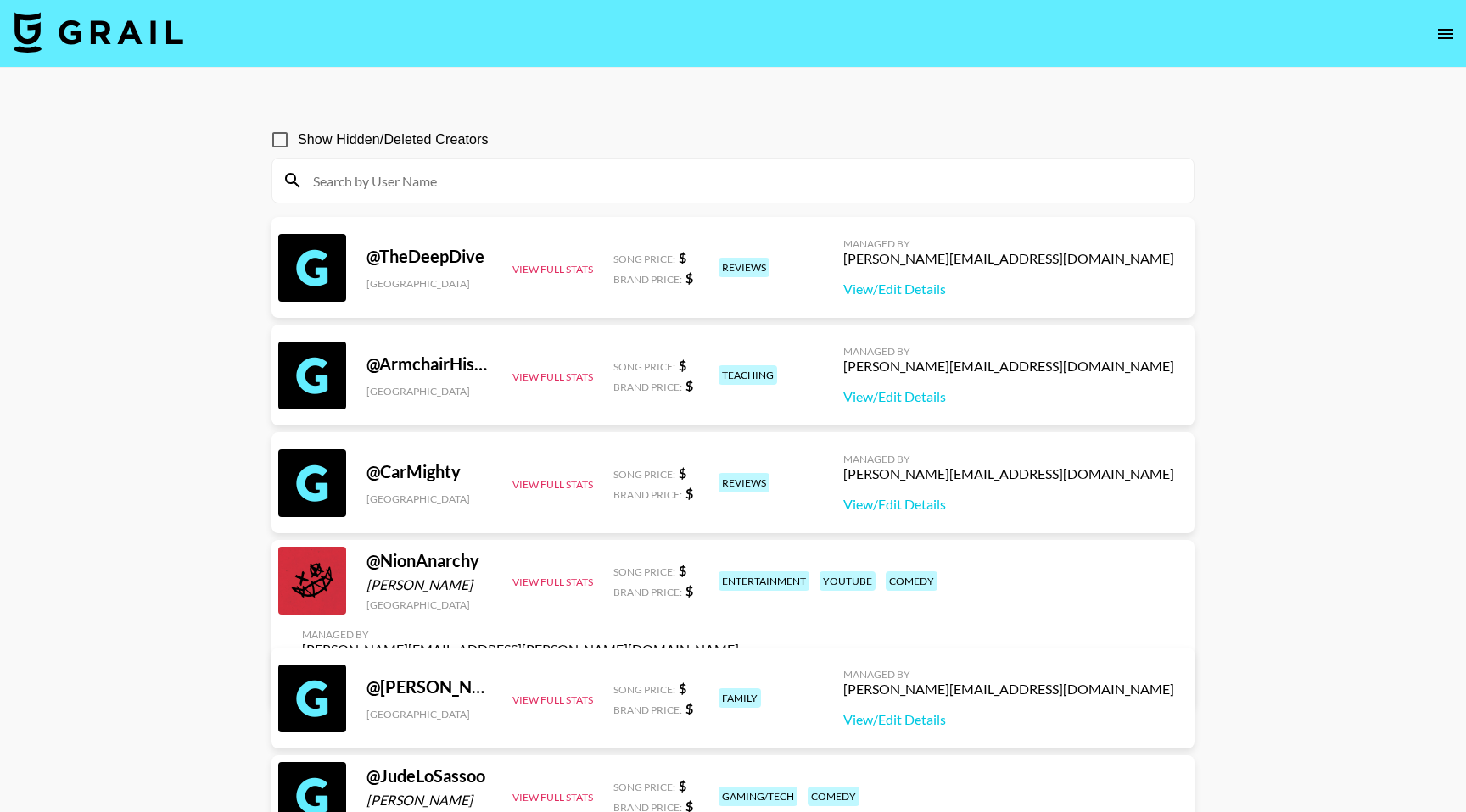
click at [828, 133] on div "Show Hidden/Deleted Creators" at bounding box center [733, 139] width 923 height 36
click at [1448, 35] on icon "open drawer" at bounding box center [1445, 33] width 20 height 20
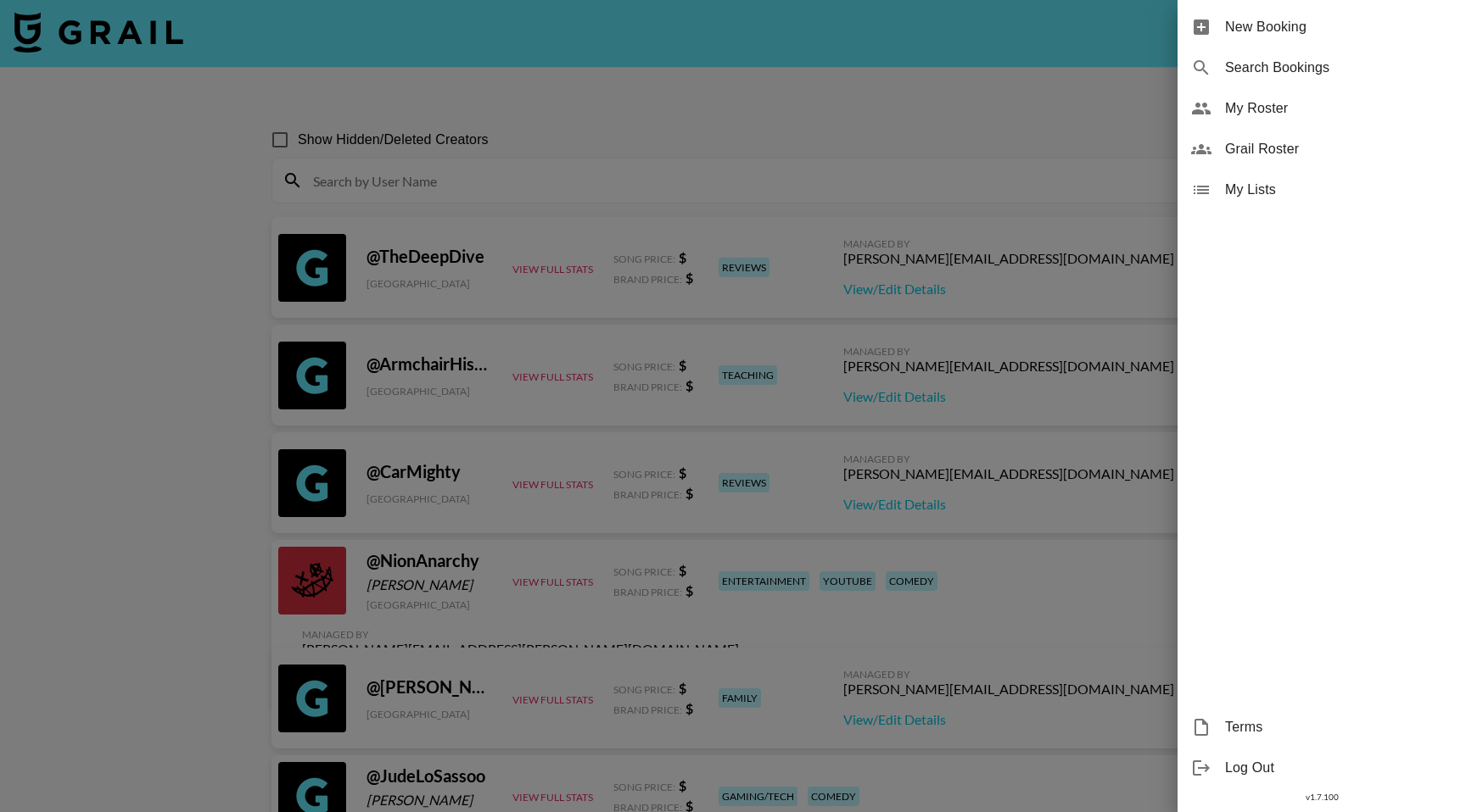
click at [1303, 61] on span "Search Bookings" at bounding box center [1338, 68] width 227 height 20
select select "id"
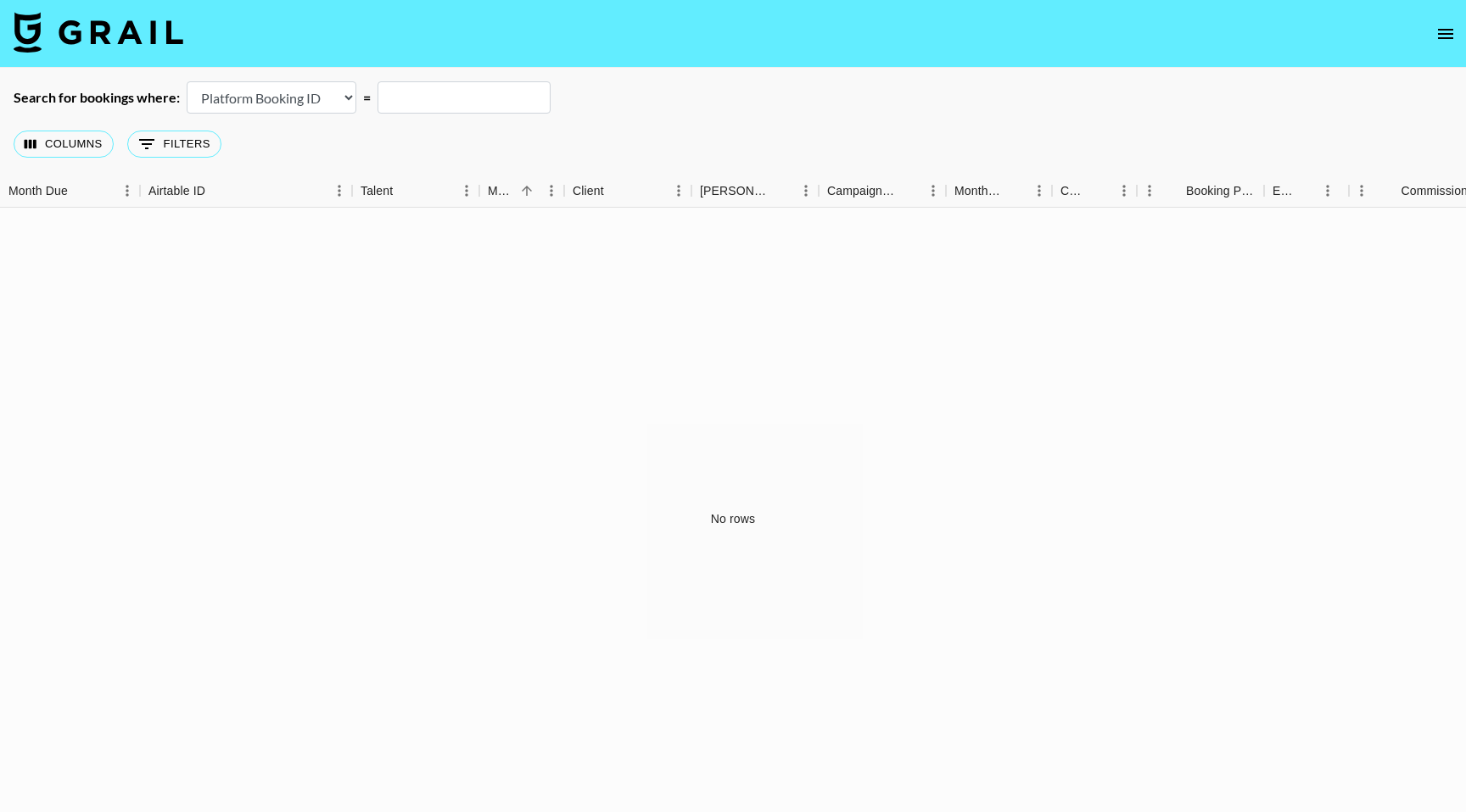
click at [341, 99] on select "Airtable Booking ID Platform Booking ID Platform Campaign ID" at bounding box center [271, 97] width 169 height 32
